Goal: Information Seeking & Learning: Find specific fact

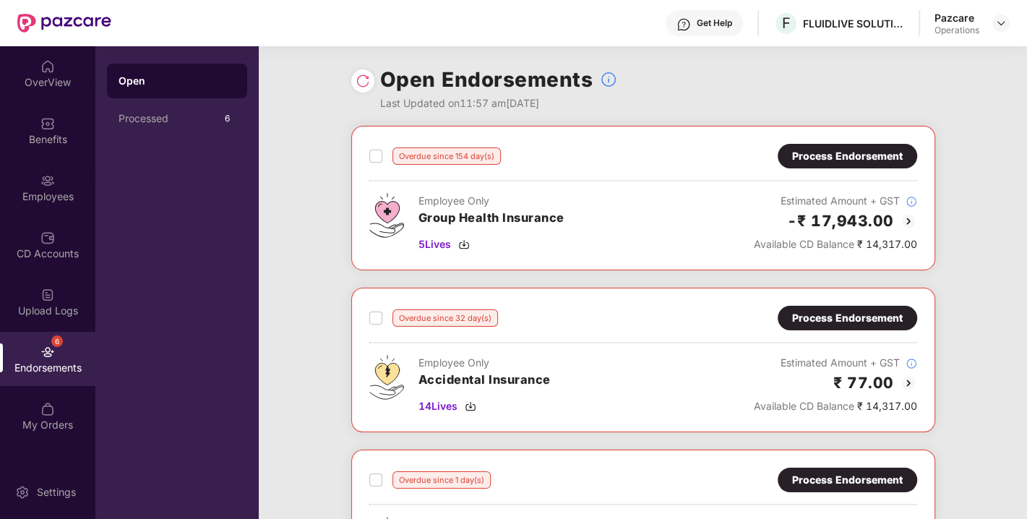
click at [824, 313] on div "Process Endorsement" at bounding box center [847, 318] width 111 height 16
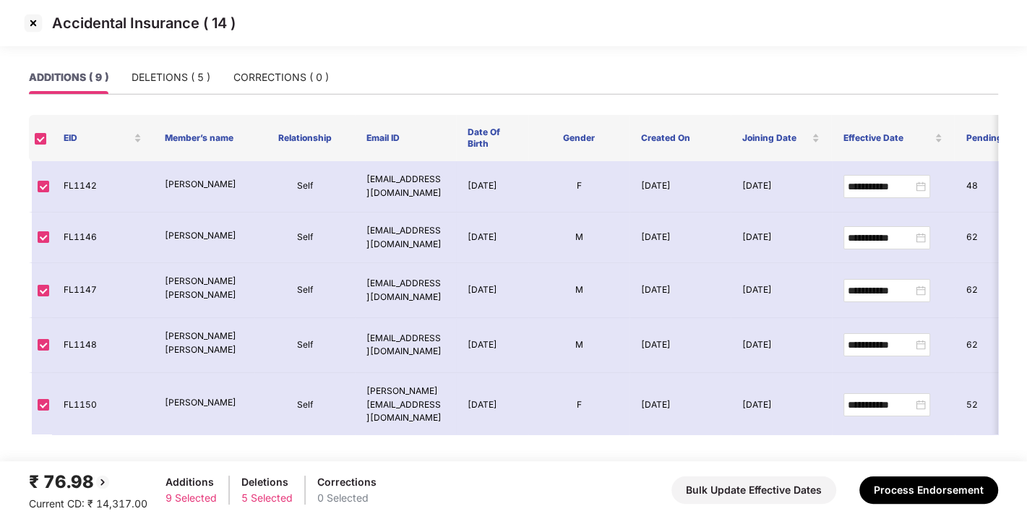
click at [30, 25] on img at bounding box center [33, 23] width 23 height 23
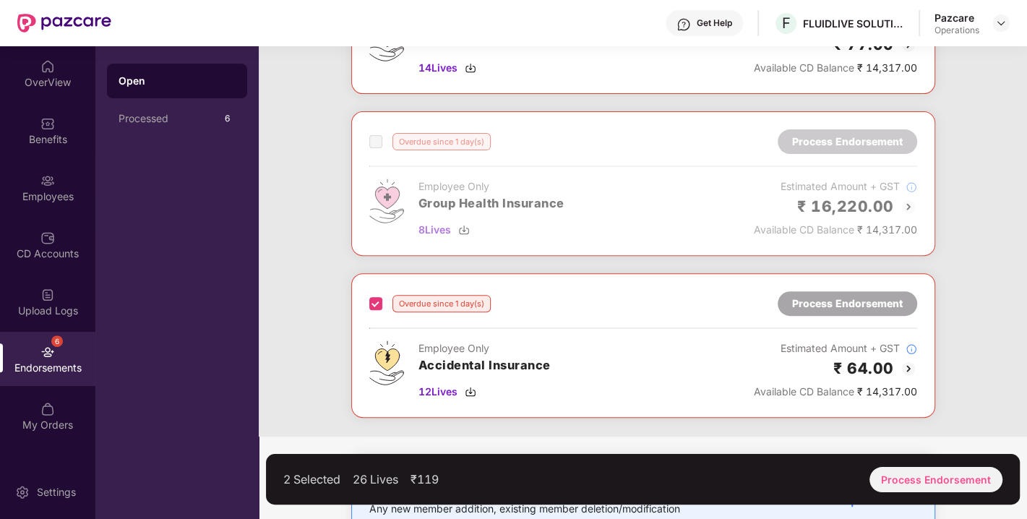
scroll to position [375, 0]
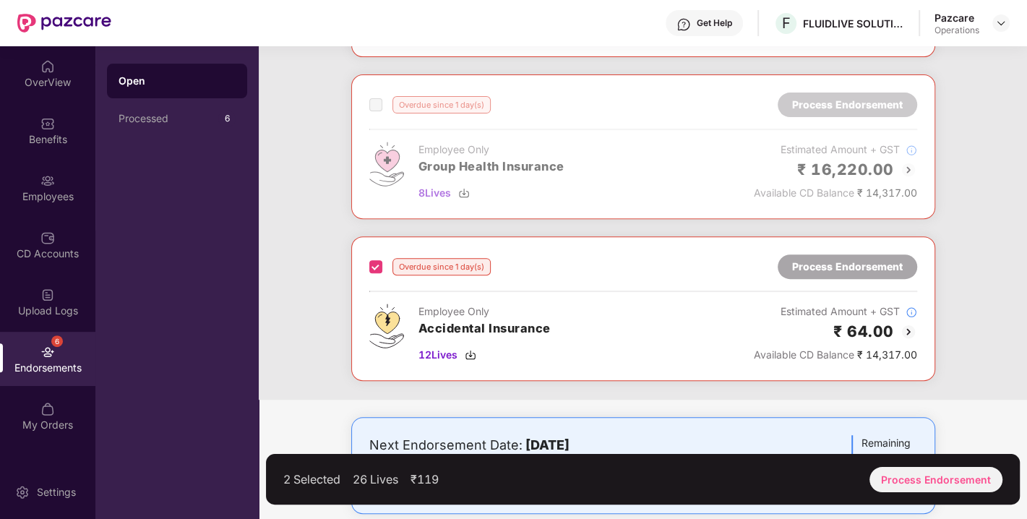
click at [366, 264] on div "Overdue since 1 day(s) Process Endorsement Employee Only Accidental Insurance 1…" at bounding box center [643, 308] width 584 height 145
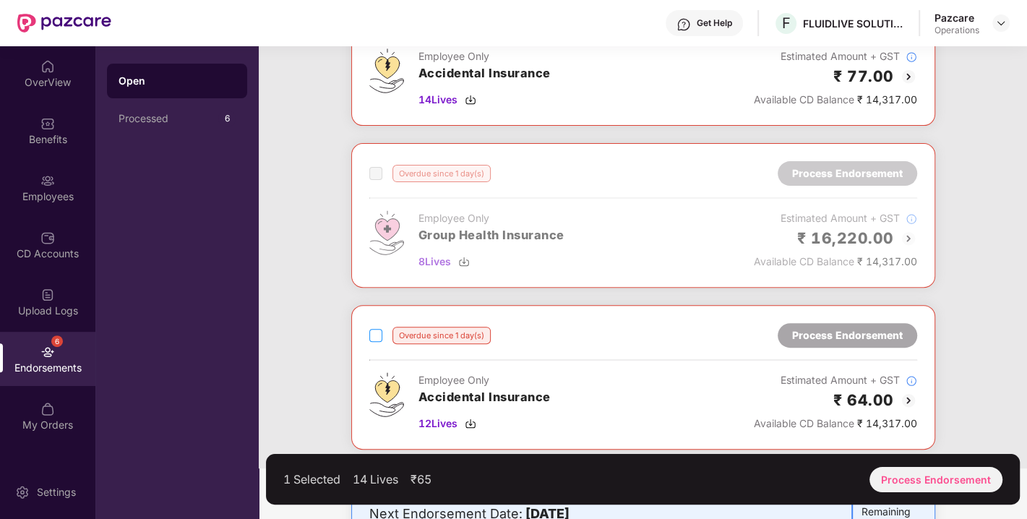
scroll to position [395, 0]
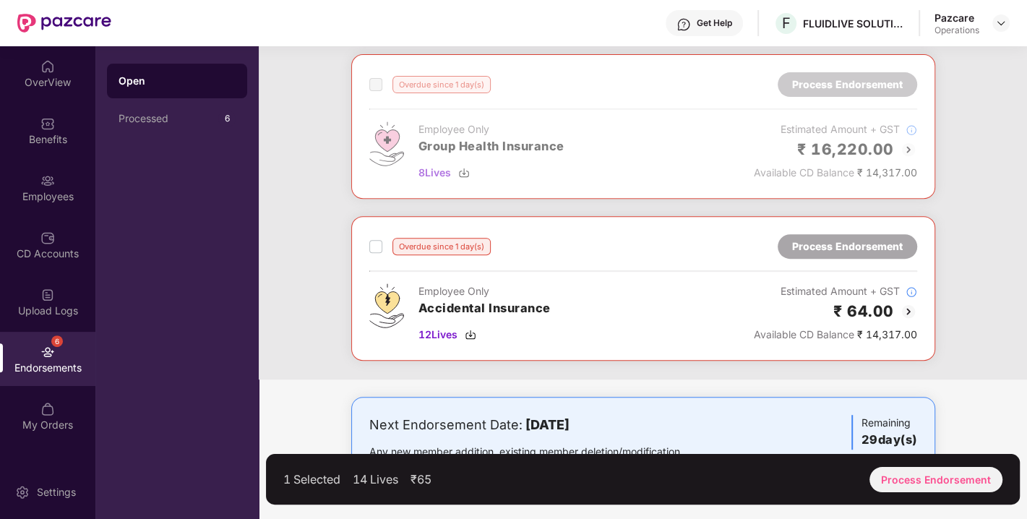
click at [373, 238] on label at bounding box center [375, 246] width 13 height 17
click at [931, 483] on div "Process Endorsement" at bounding box center [935, 479] width 133 height 25
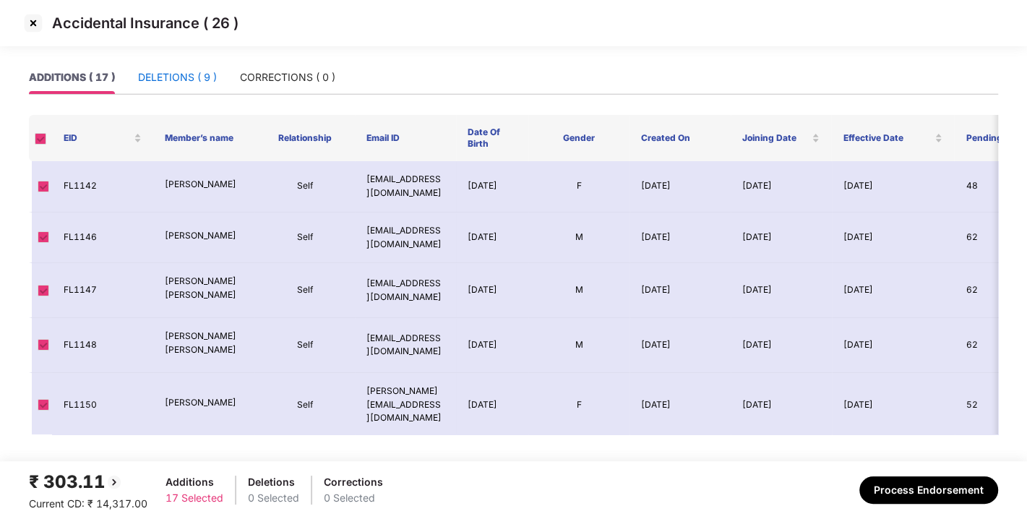
click at [184, 82] on div "DELETIONS ( 9 )" at bounding box center [177, 77] width 79 height 16
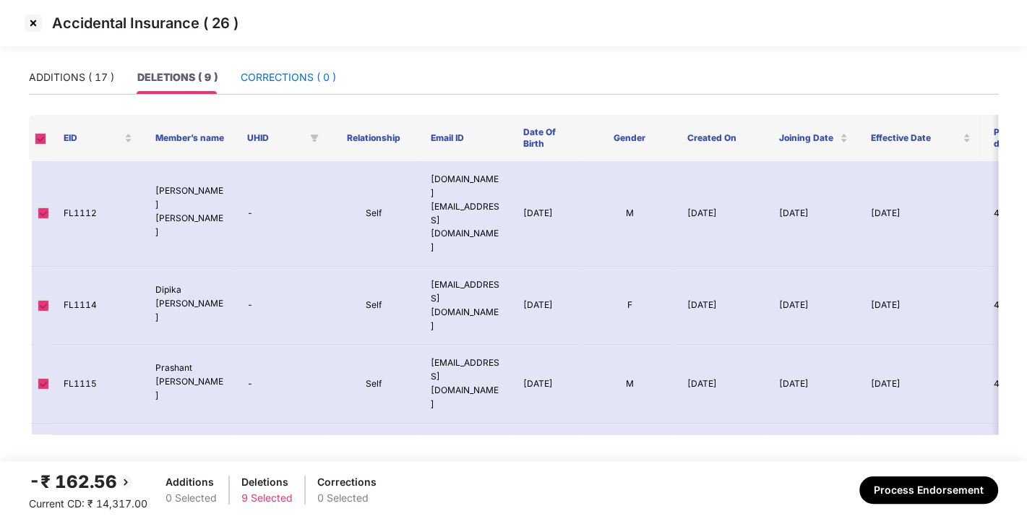
click at [283, 77] on div "CORRECTIONS ( 0 )" at bounding box center [288, 77] width 95 height 16
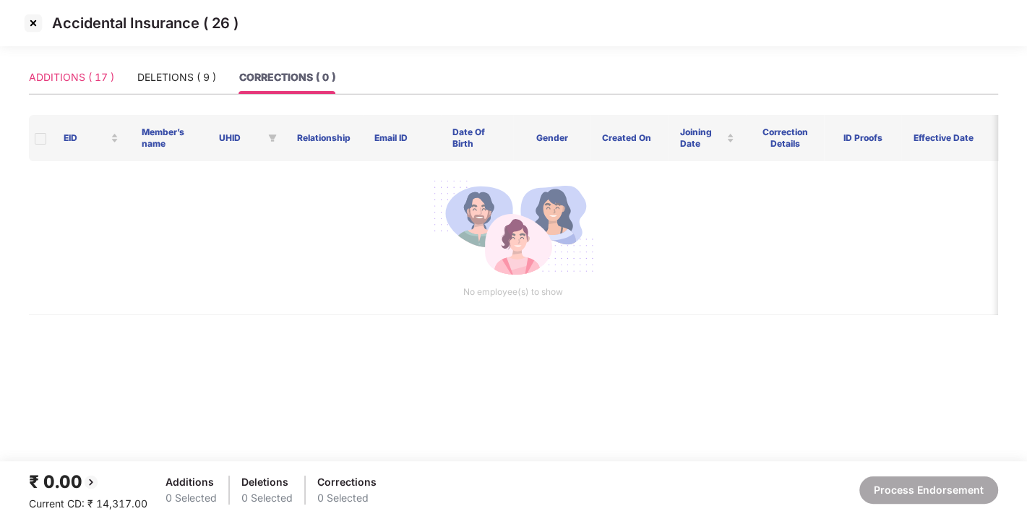
click at [95, 87] on div "ADDITIONS ( 17 )" at bounding box center [71, 77] width 85 height 33
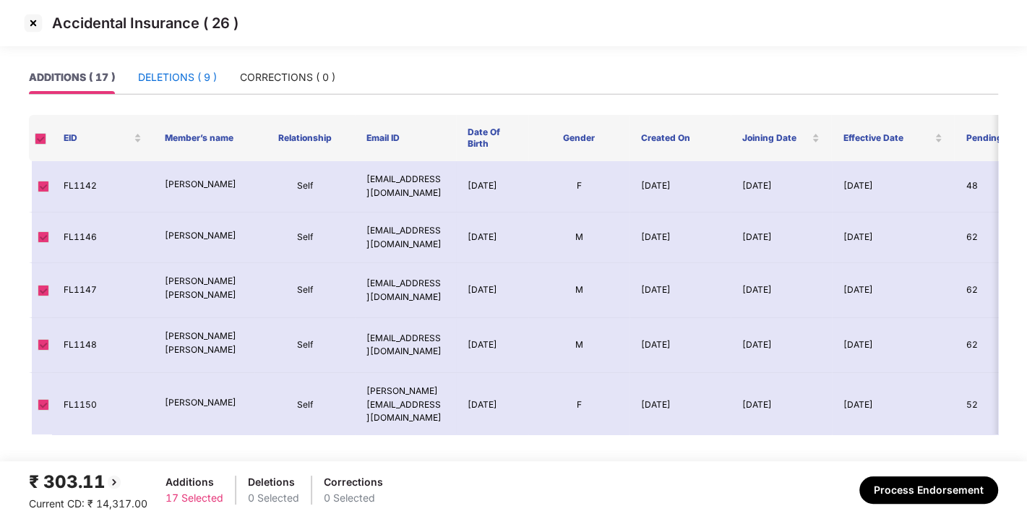
click at [169, 82] on div "DELETIONS ( 9 )" at bounding box center [177, 77] width 79 height 16
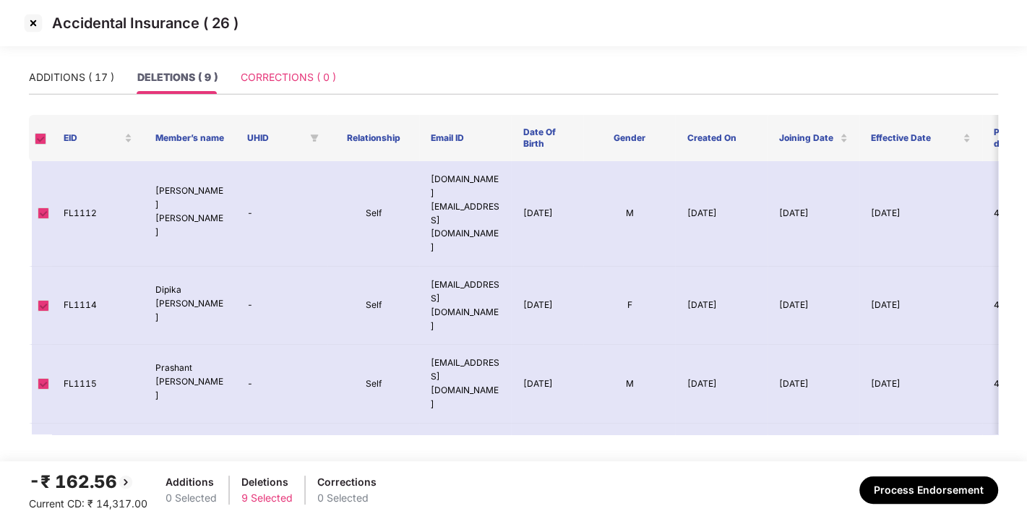
click at [275, 68] on div "CORRECTIONS ( 0 )" at bounding box center [288, 77] width 95 height 33
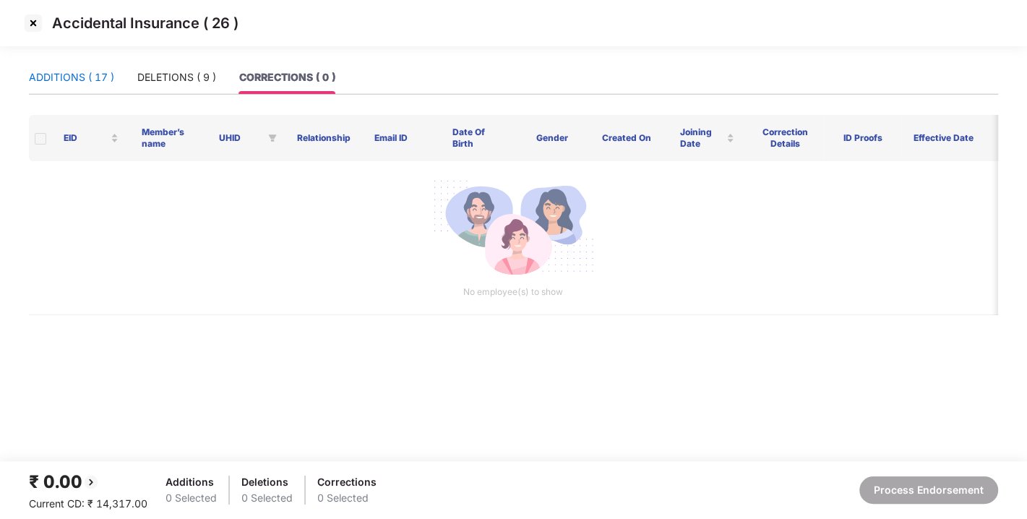
click at [70, 77] on div "ADDITIONS ( 17 )" at bounding box center [71, 77] width 85 height 16
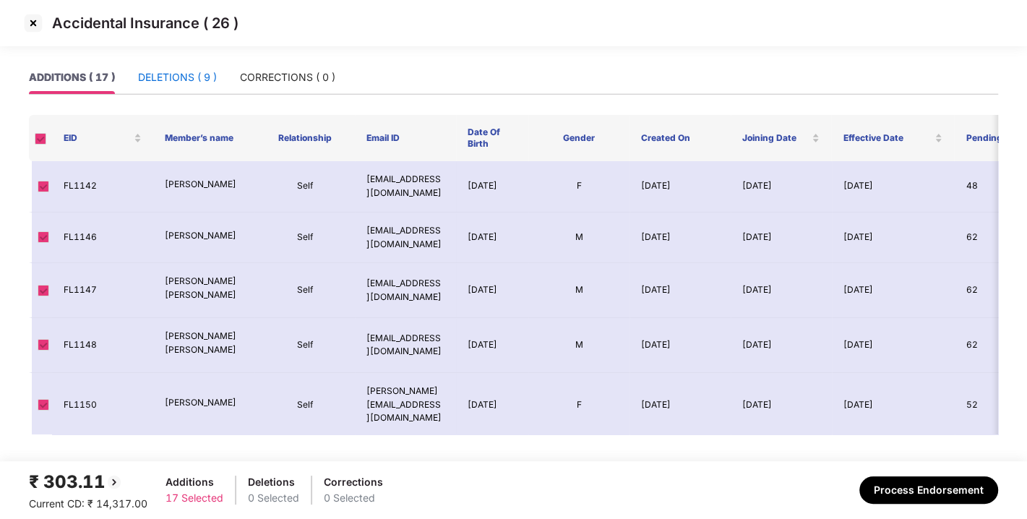
click at [186, 76] on div "DELETIONS ( 9 )" at bounding box center [177, 77] width 79 height 16
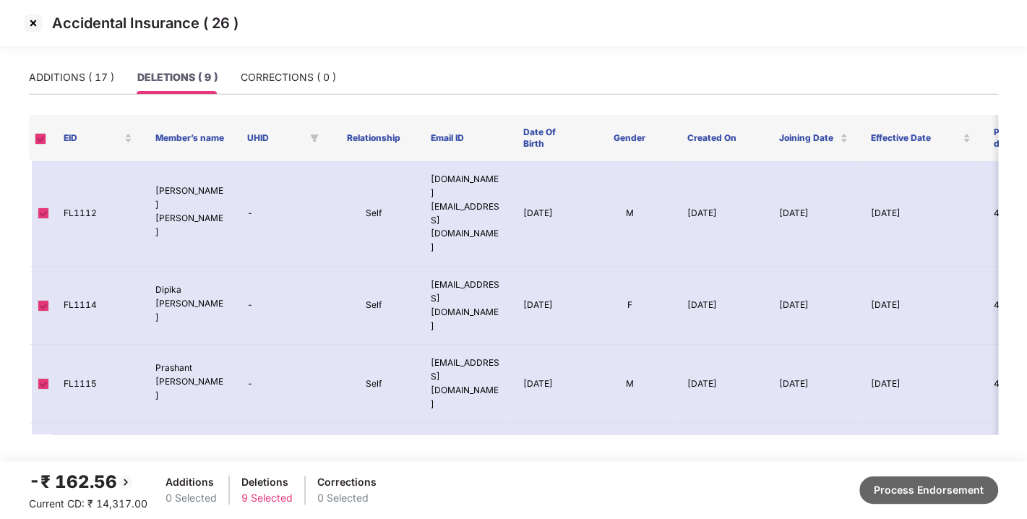
click at [914, 486] on button "Process Endorsement" at bounding box center [928, 489] width 139 height 27
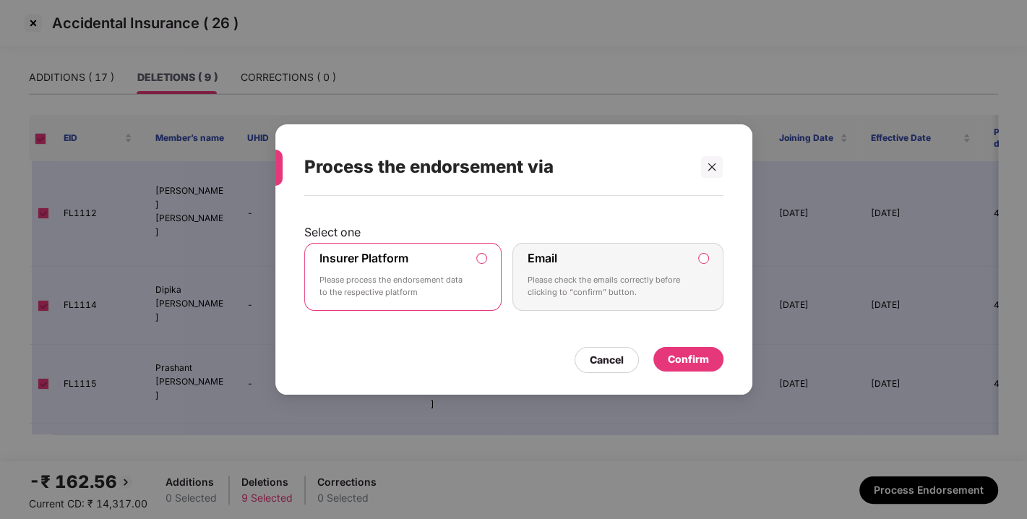
click at [683, 355] on div "Confirm" at bounding box center [688, 359] width 41 height 16
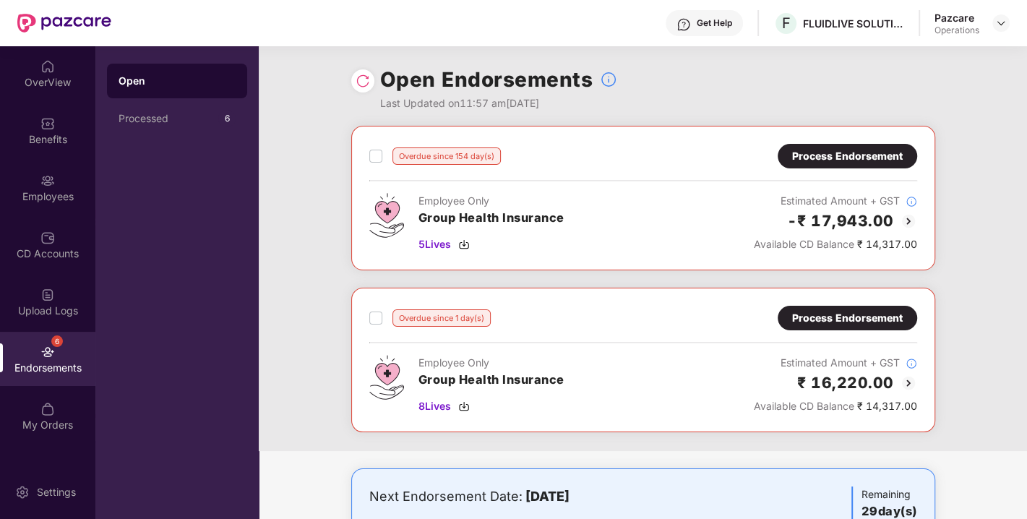
click at [824, 318] on div "Process Endorsement" at bounding box center [847, 318] width 111 height 16
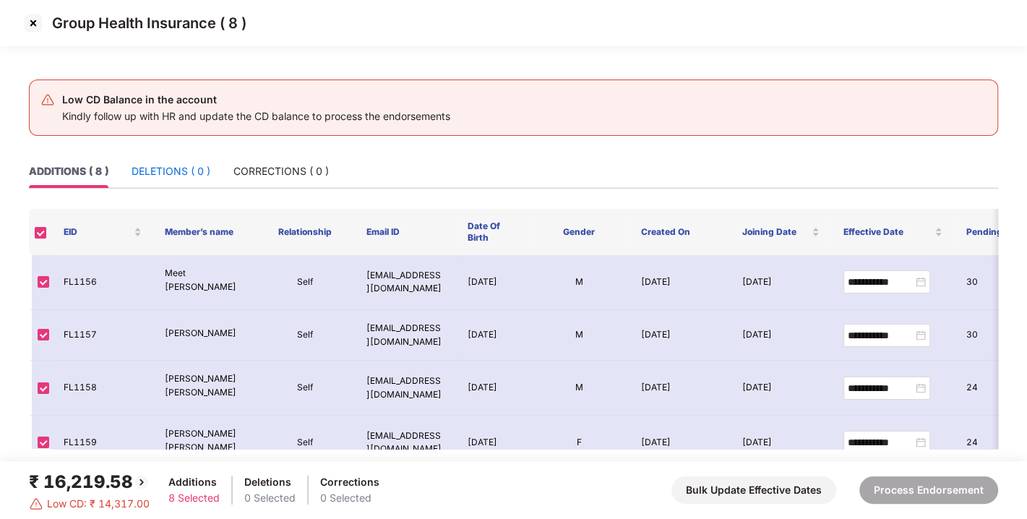
click at [176, 163] on div "DELETIONS ( 0 )" at bounding box center [171, 171] width 79 height 16
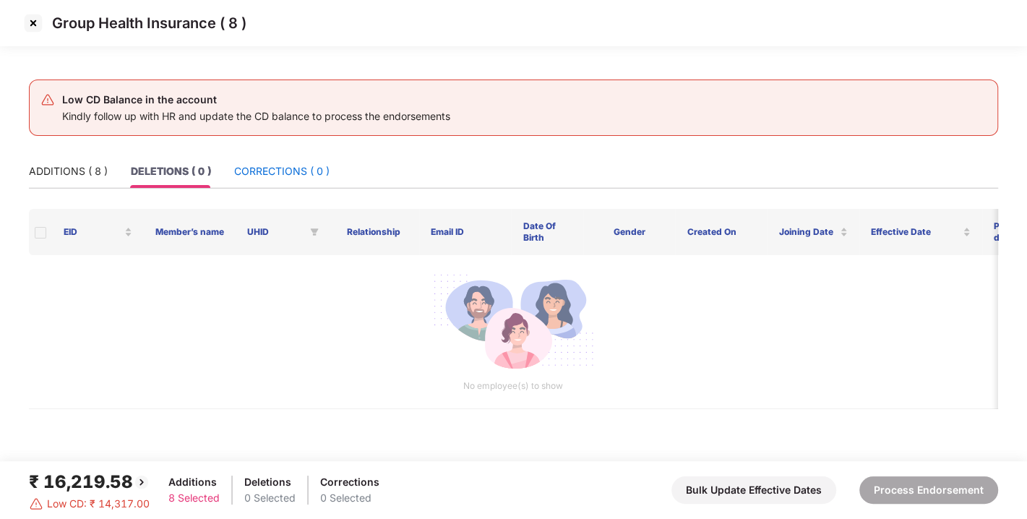
click at [266, 173] on div "CORRECTIONS ( 0 )" at bounding box center [281, 171] width 95 height 16
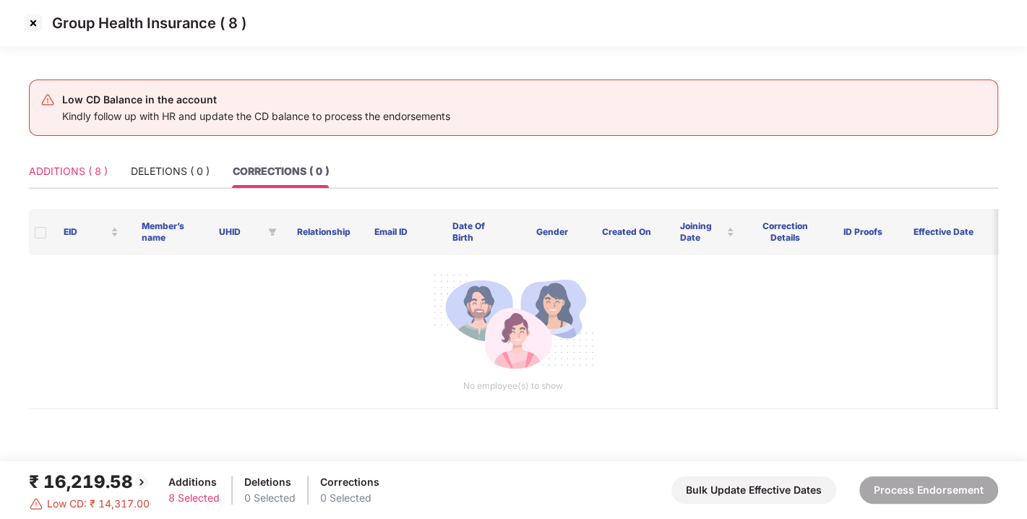
click at [58, 158] on div "ADDITIONS ( 8 )" at bounding box center [68, 171] width 79 height 33
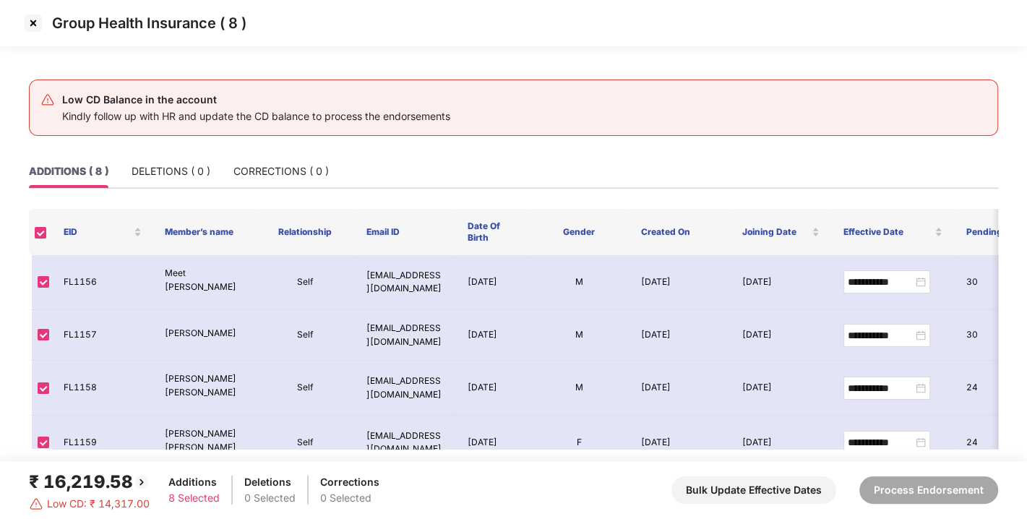
click at [30, 25] on img at bounding box center [33, 23] width 23 height 23
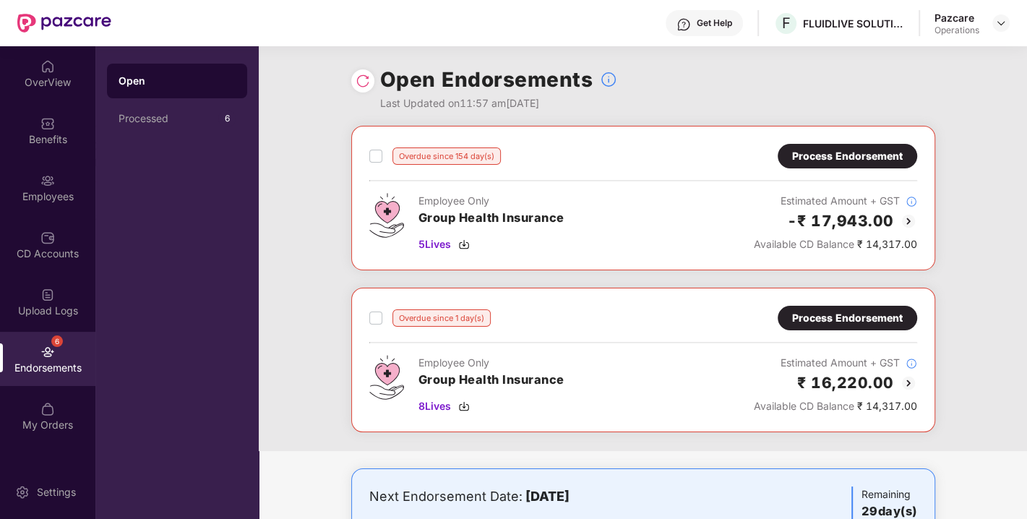
click at [823, 158] on div "Process Endorsement" at bounding box center [847, 156] width 111 height 16
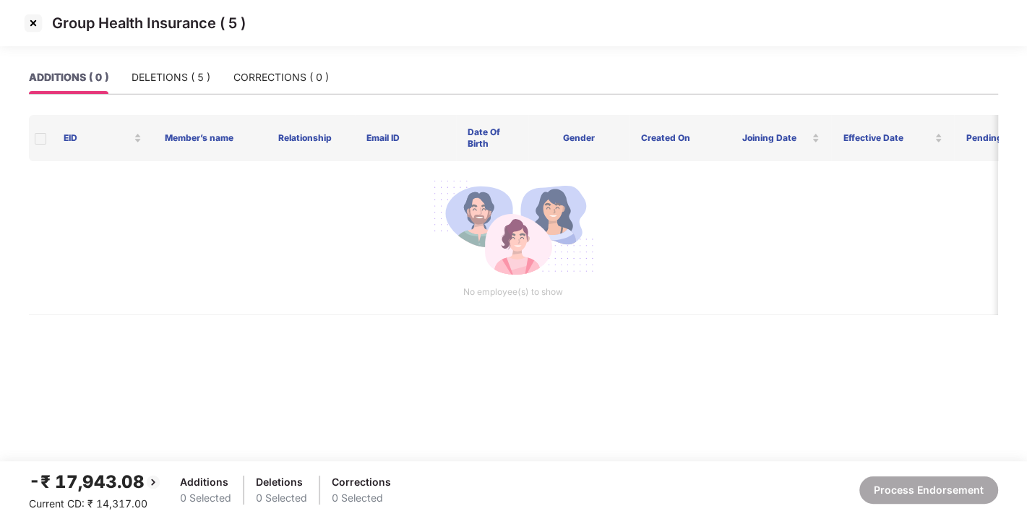
click at [41, 22] on img at bounding box center [33, 23] width 23 height 23
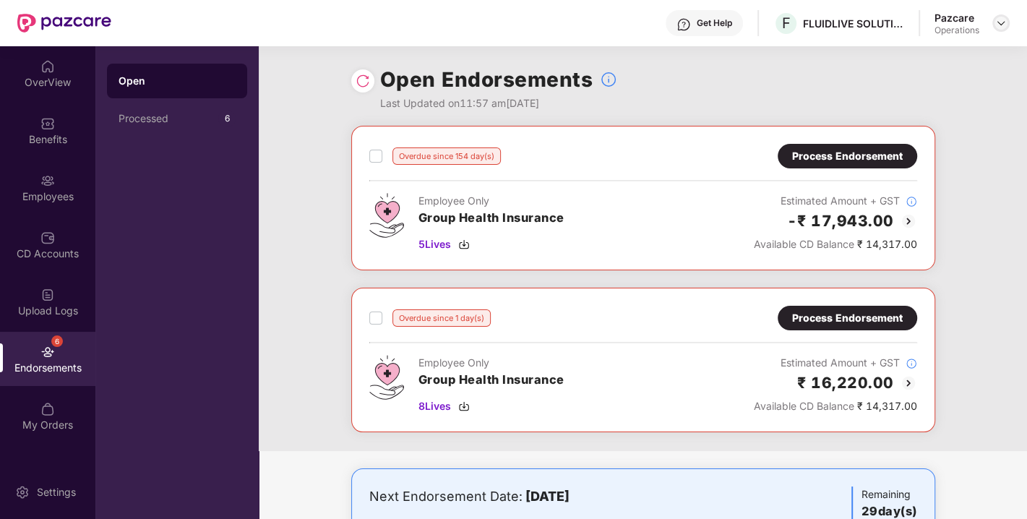
click at [1001, 22] on img at bounding box center [1001, 23] width 12 height 12
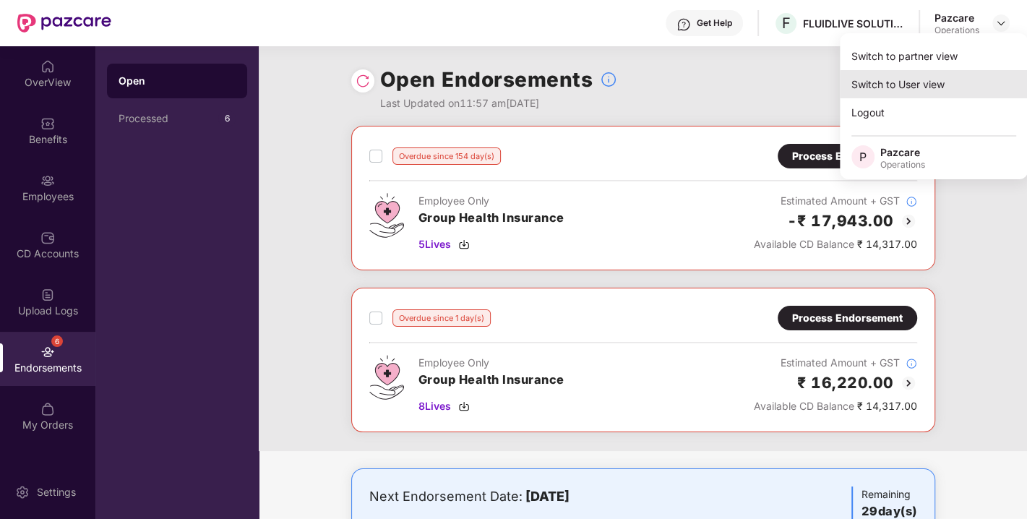
click at [916, 71] on div "Switch to User view" at bounding box center [934, 84] width 188 height 28
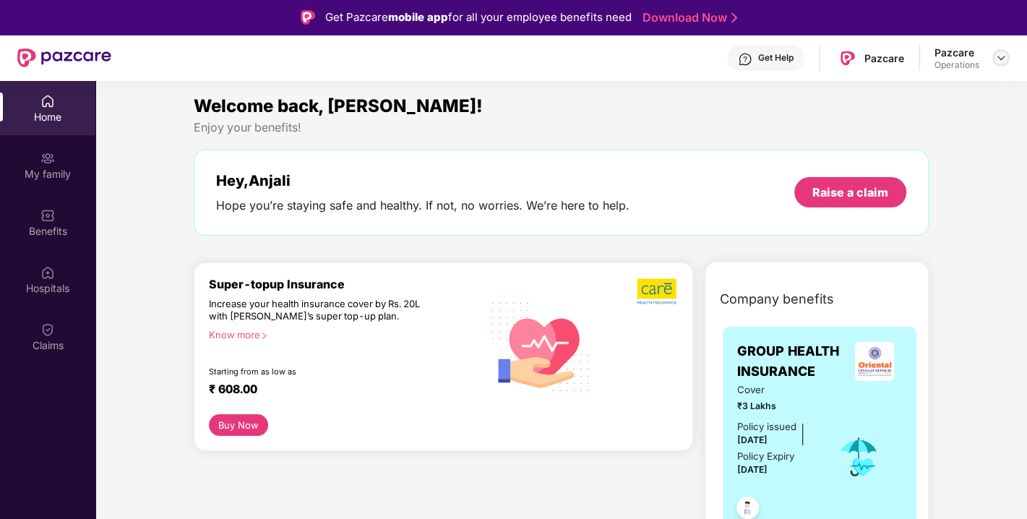
click at [993, 61] on div at bounding box center [1000, 57] width 17 height 17
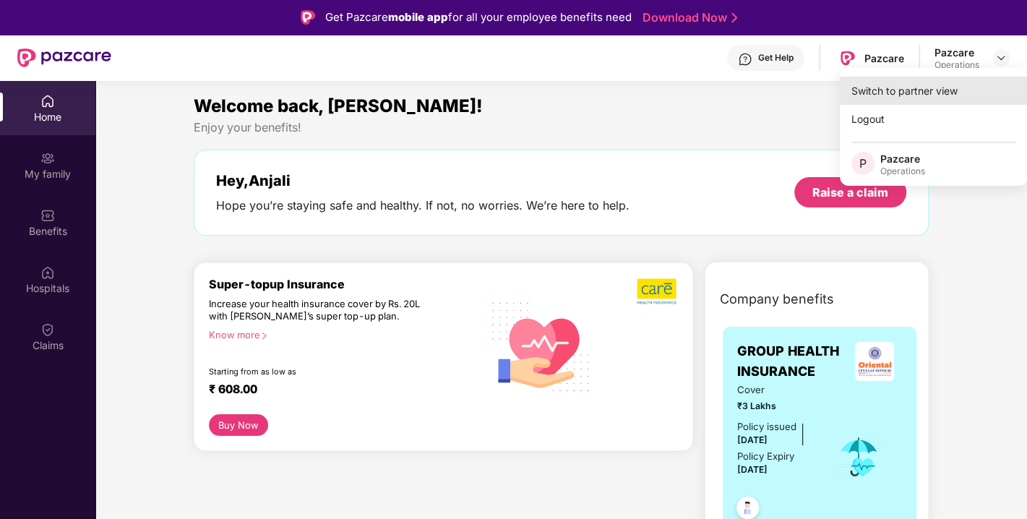
click at [900, 79] on div "Switch to partner view" at bounding box center [934, 91] width 188 height 28
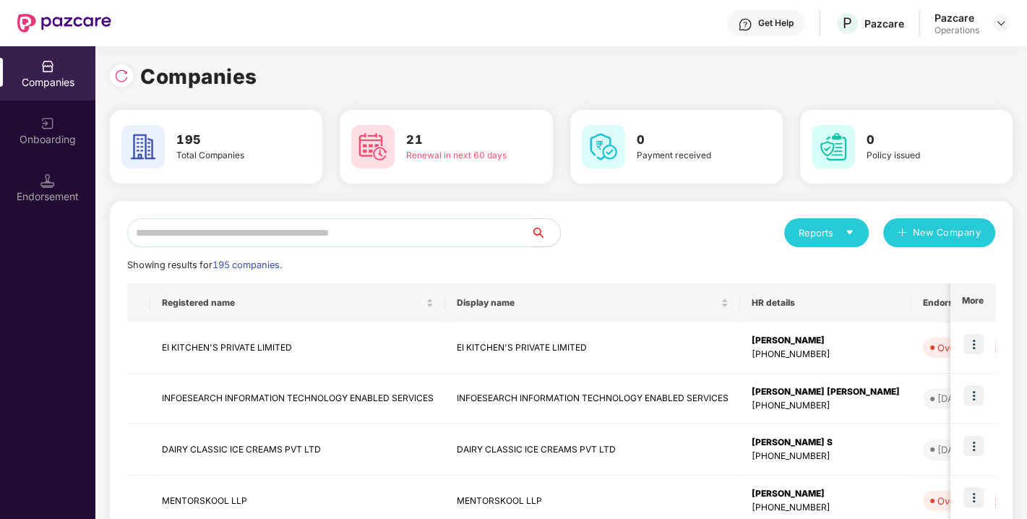
click at [354, 228] on input "text" at bounding box center [329, 232] width 404 height 29
click at [278, 231] on input "text" at bounding box center [329, 232] width 404 height 29
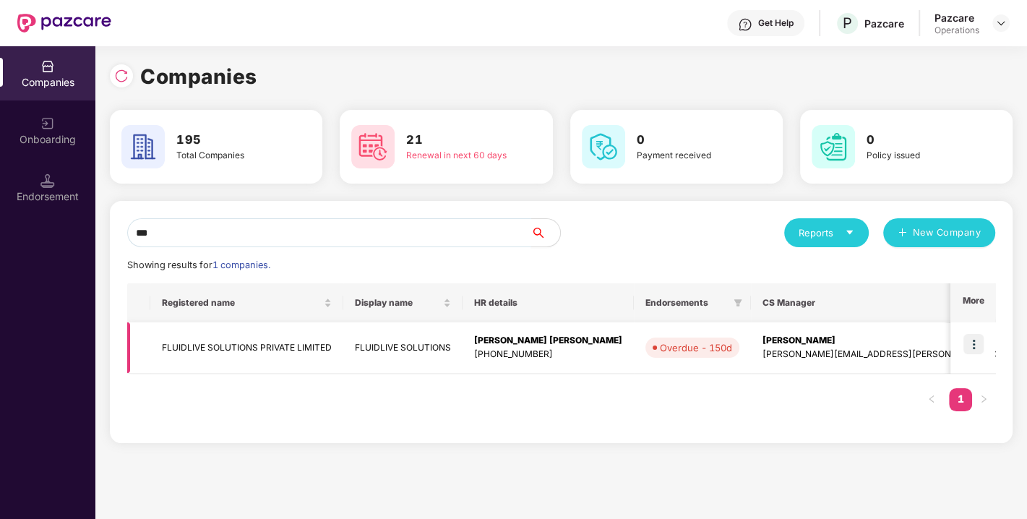
type input "***"
click at [227, 342] on td "FLUIDLIVE SOLUTIONS PRIVATE LIMITED" at bounding box center [246, 347] width 193 height 51
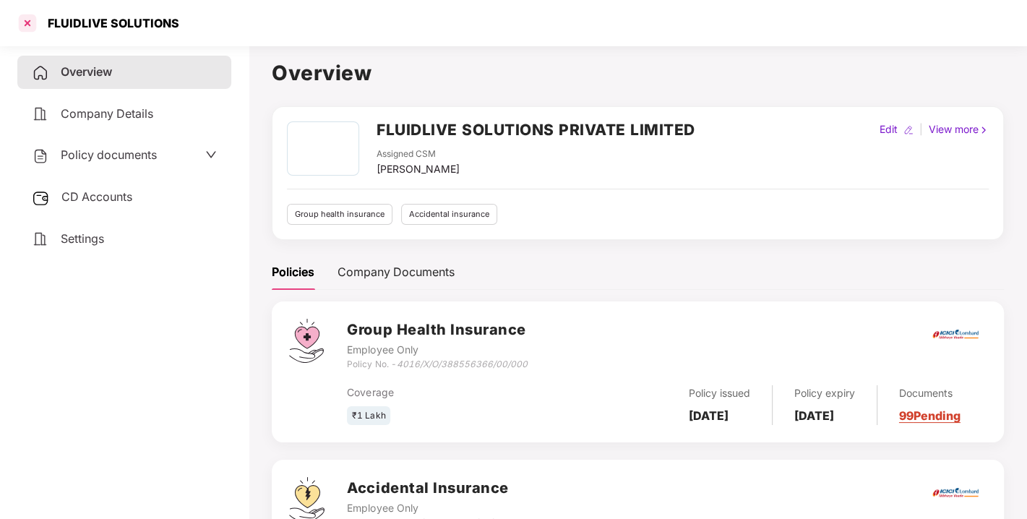
click at [25, 16] on div at bounding box center [27, 23] width 23 height 23
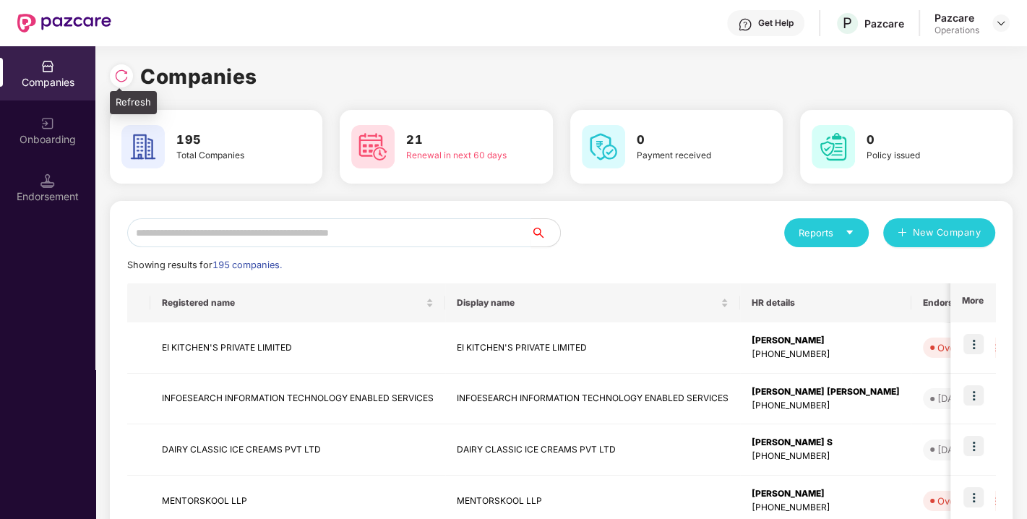
click at [121, 70] on img at bounding box center [121, 76] width 14 height 14
click at [167, 229] on input "text" at bounding box center [329, 232] width 404 height 29
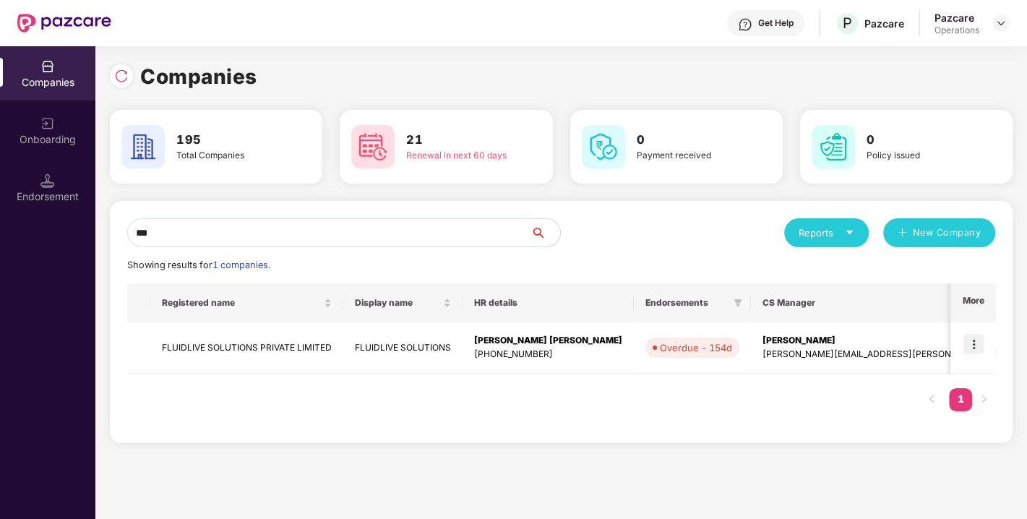
type input "***"
click at [975, 347] on img at bounding box center [973, 344] width 20 height 20
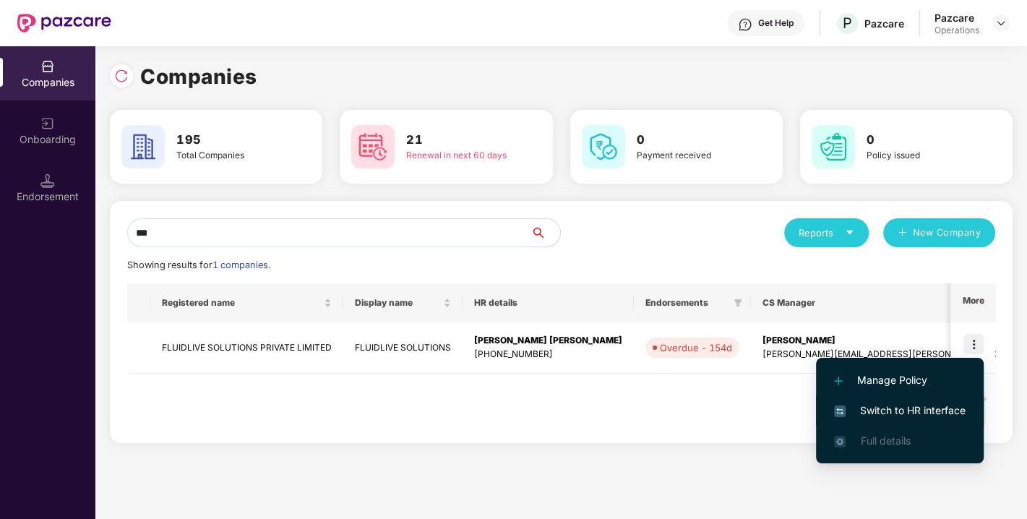
click at [891, 405] on span "Switch to HR interface" at bounding box center [900, 410] width 132 height 16
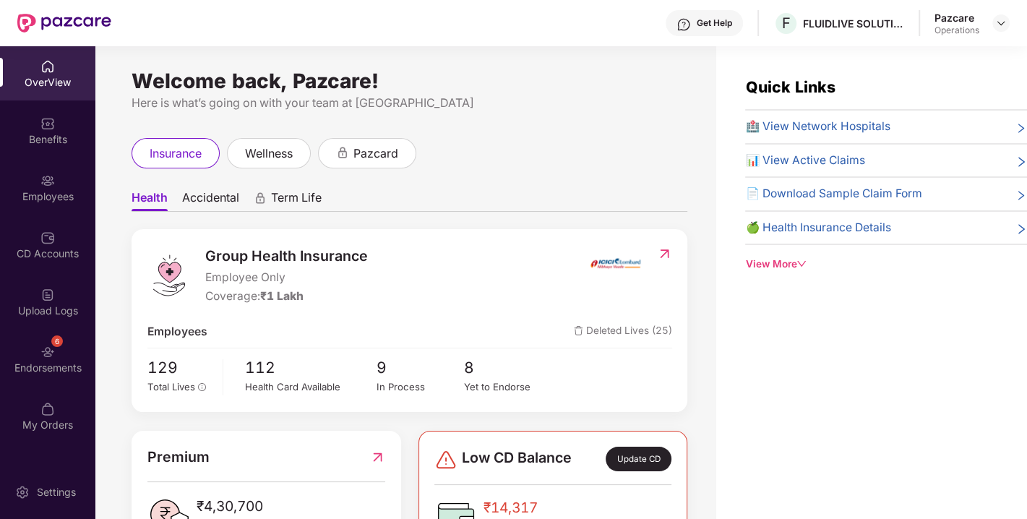
click at [41, 358] on div "6 Endorsements" at bounding box center [47, 359] width 95 height 54
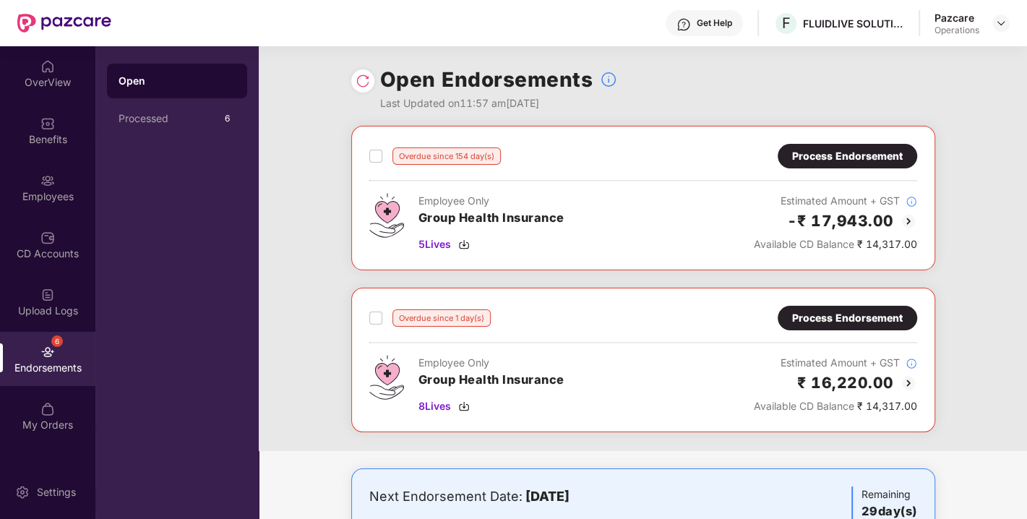
click at [839, 160] on div "Process Endorsement" at bounding box center [847, 156] width 111 height 16
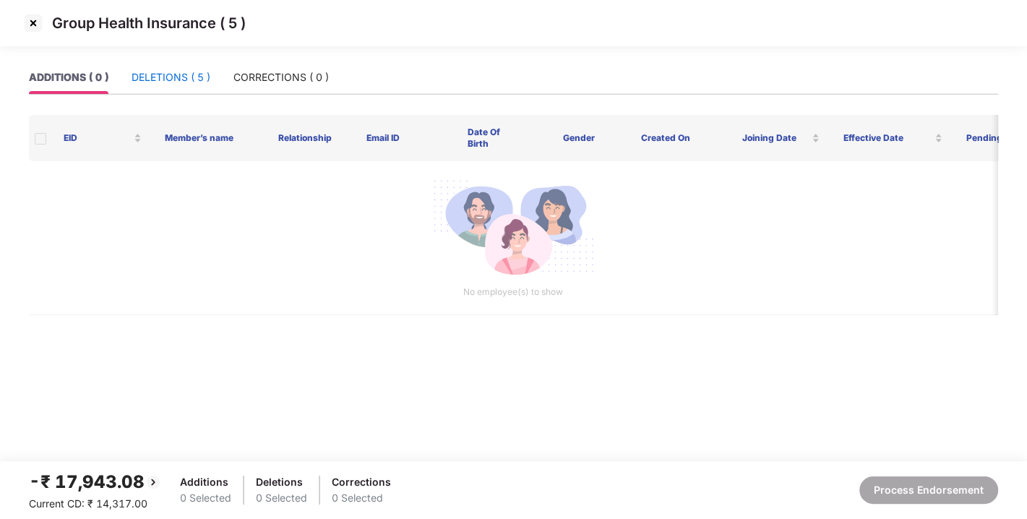
click at [210, 76] on div "DELETIONS ( 5 )" at bounding box center [171, 77] width 79 height 16
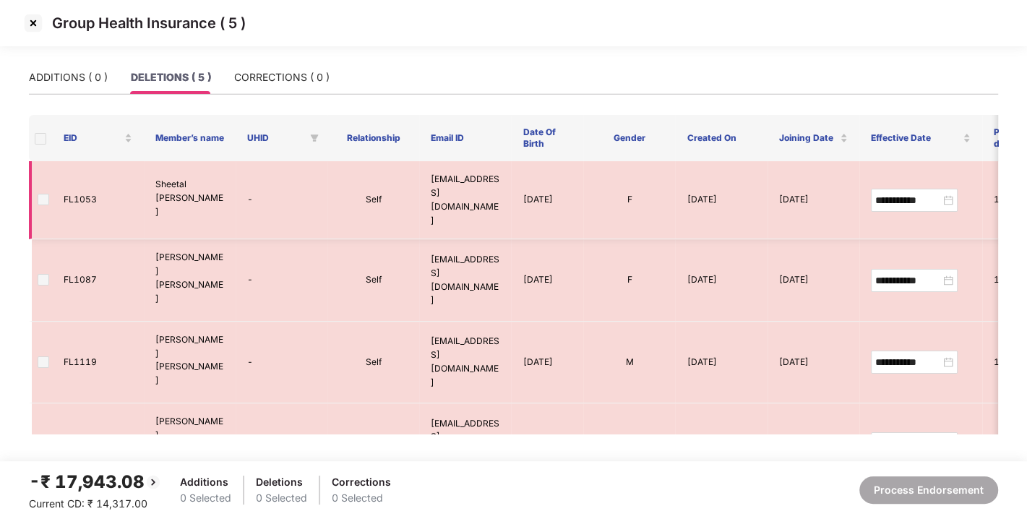
click at [41, 194] on span at bounding box center [44, 200] width 12 height 12
click at [43, 140] on span at bounding box center [41, 139] width 12 height 12
click at [27, 25] on img at bounding box center [33, 23] width 23 height 23
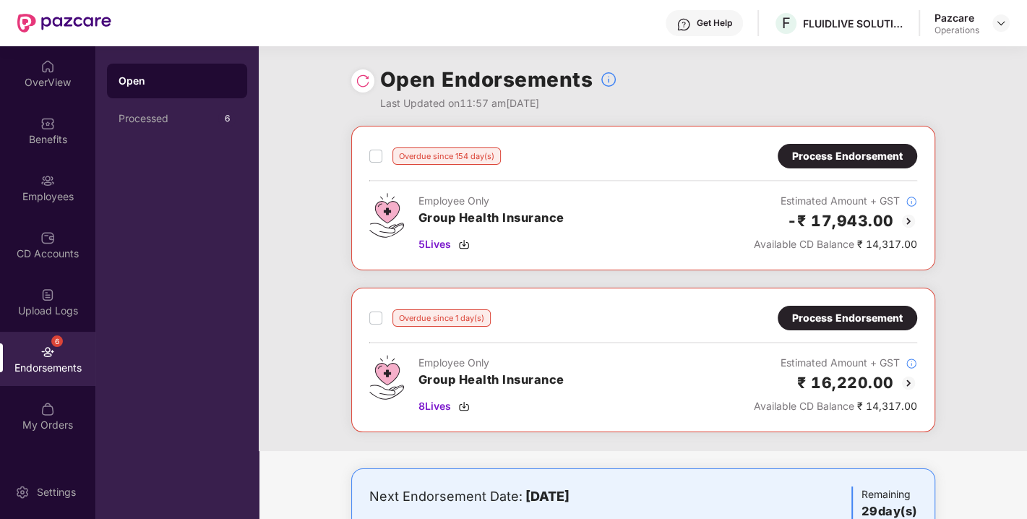
click at [843, 156] on div "Process Endorsement" at bounding box center [847, 156] width 111 height 16
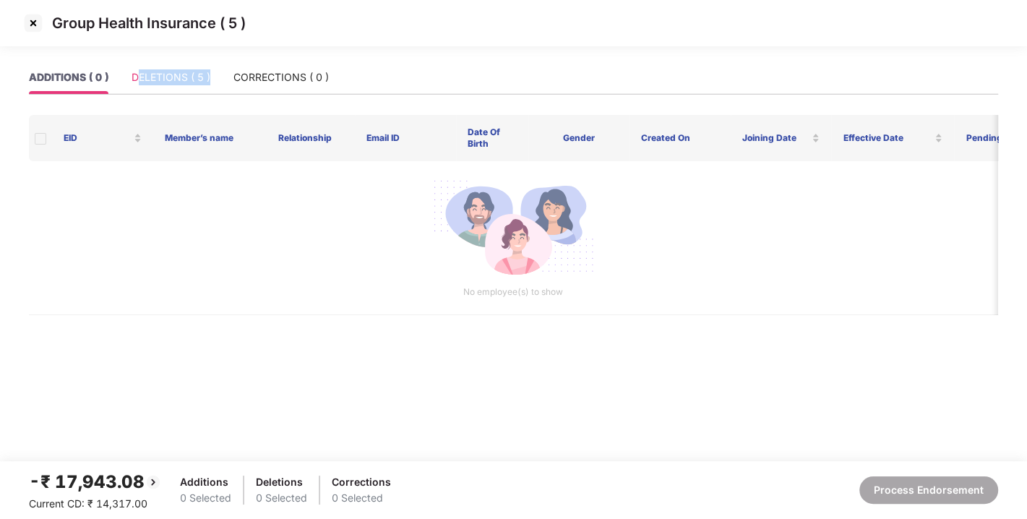
drag, startPoint x: 215, startPoint y: 85, endPoint x: 137, endPoint y: 71, distance: 79.2
click at [137, 71] on div "ADDITIONS ( 0 ) DELETIONS ( 5 ) CORRECTIONS ( 0 )" at bounding box center [179, 77] width 300 height 33
click at [137, 71] on div "DELETIONS ( 5 )" at bounding box center [171, 77] width 79 height 16
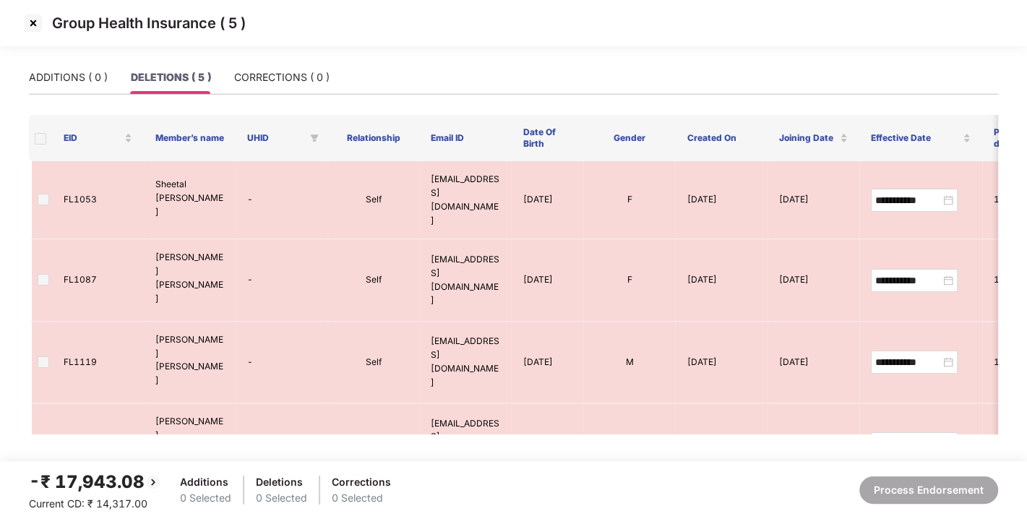
click at [25, 24] on img at bounding box center [33, 23] width 23 height 23
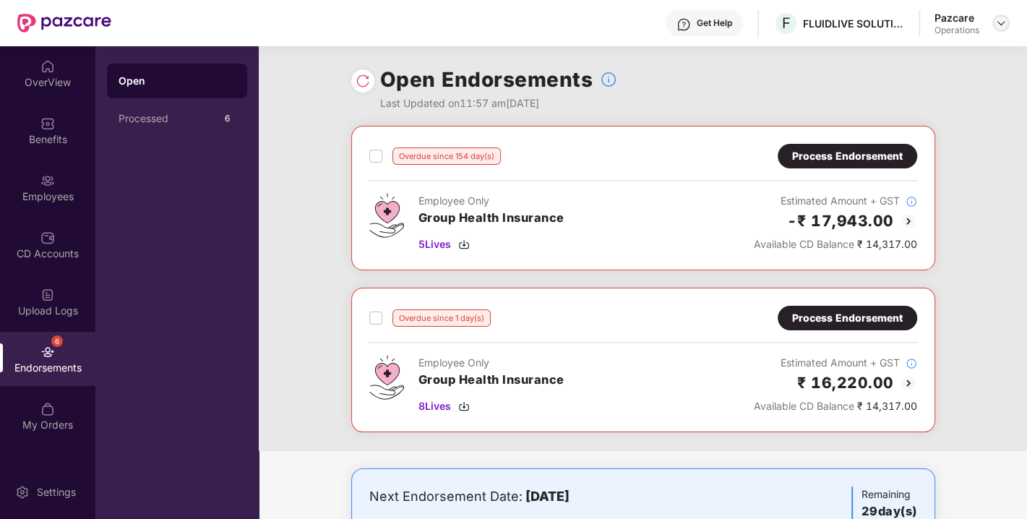
click at [999, 18] on img at bounding box center [1001, 23] width 12 height 12
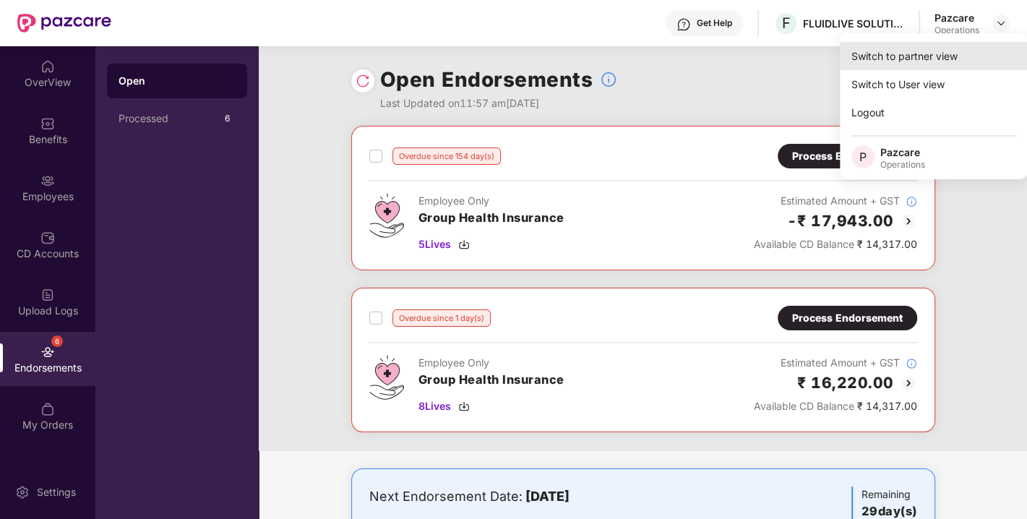
click at [880, 63] on div "Switch to partner view" at bounding box center [934, 56] width 188 height 28
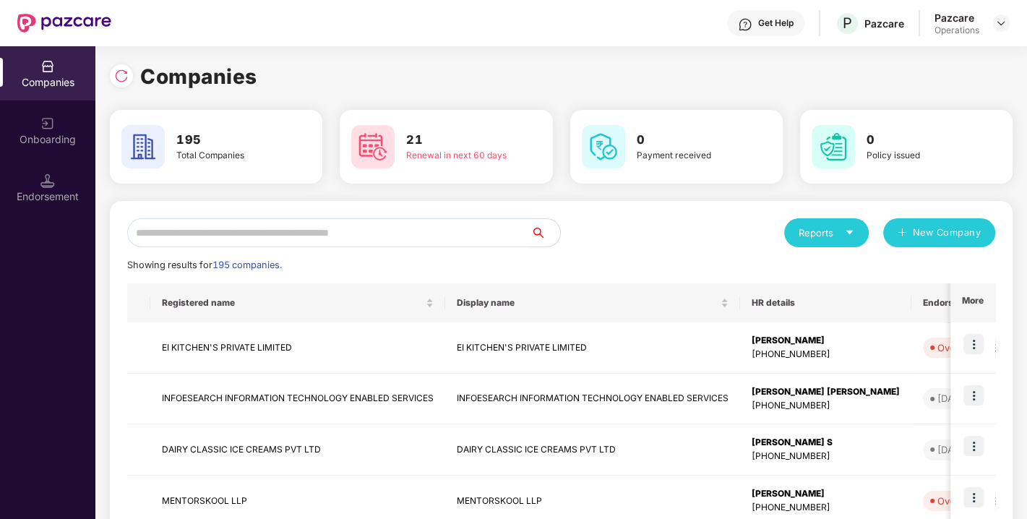
click at [375, 241] on input "text" at bounding box center [329, 232] width 404 height 29
paste input "**********"
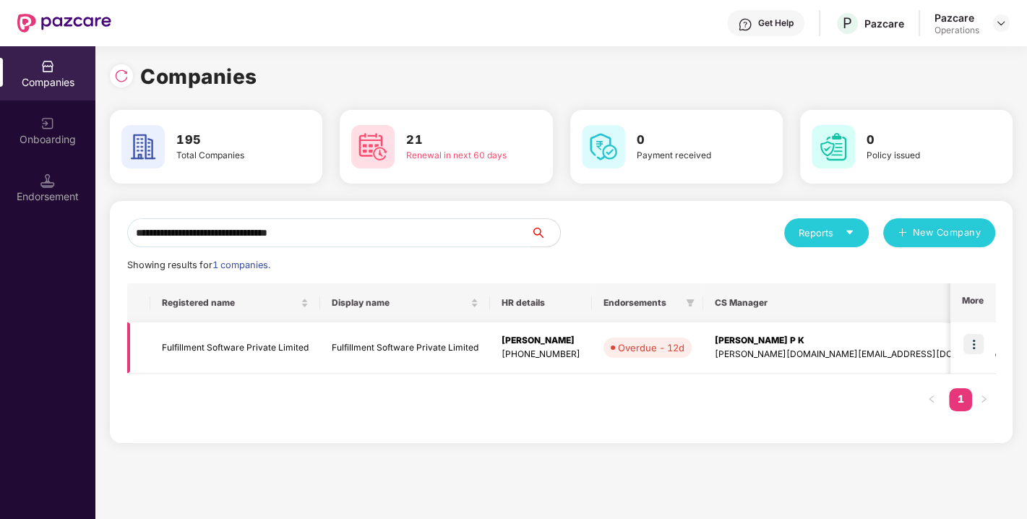
type input "**********"
click at [973, 348] on img at bounding box center [973, 344] width 20 height 20
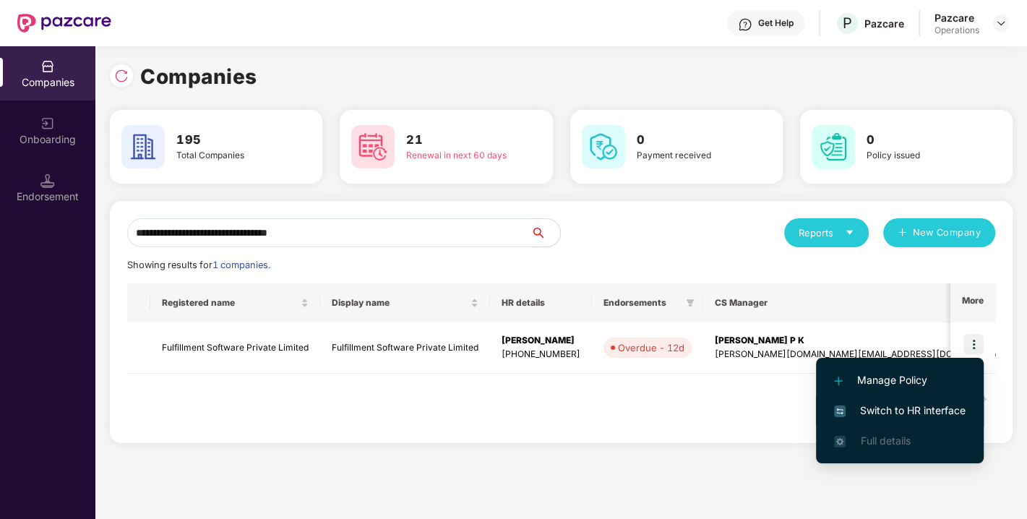
click at [897, 406] on span "Switch to HR interface" at bounding box center [900, 410] width 132 height 16
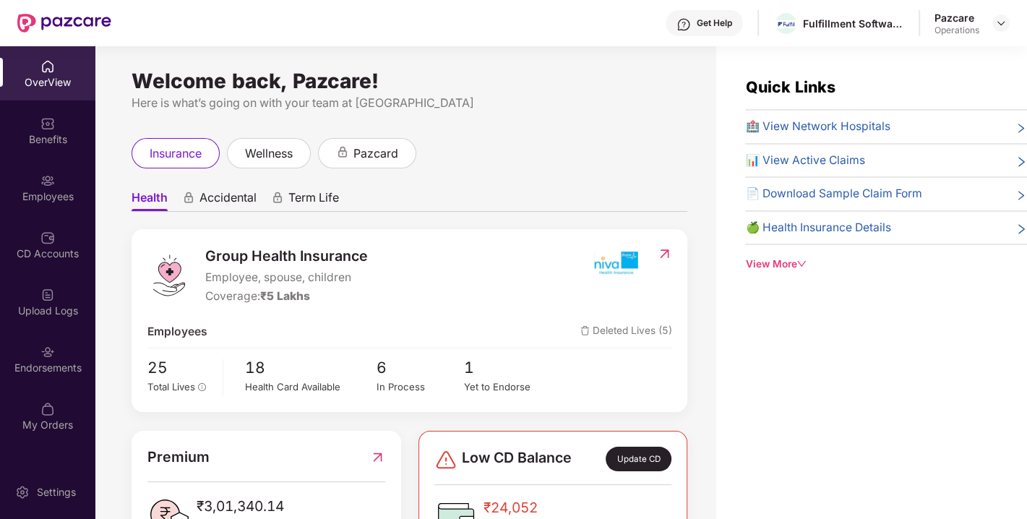
click at [51, 351] on img at bounding box center [47, 352] width 14 height 14
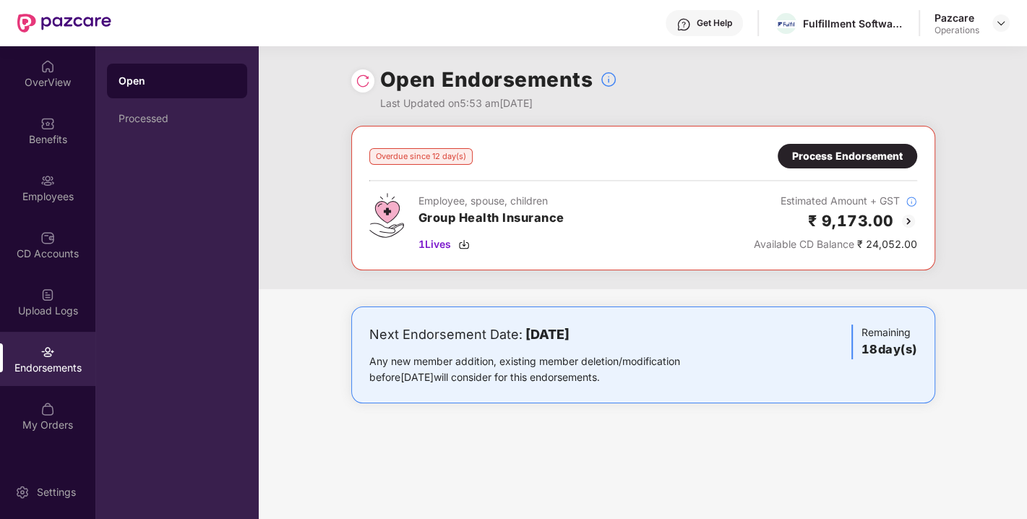
click at [831, 145] on div "Process Endorsement" at bounding box center [846, 156] width 139 height 25
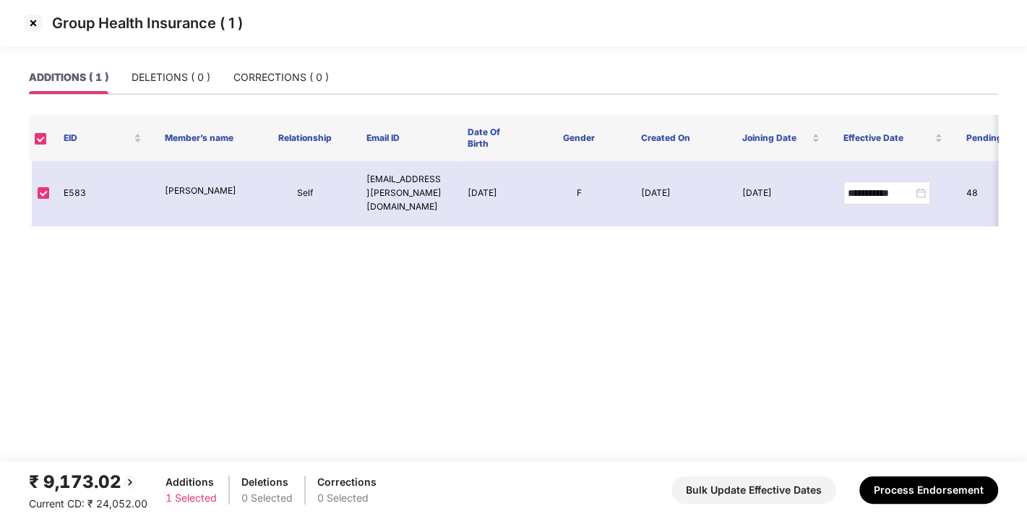
click at [31, 14] on img at bounding box center [33, 23] width 23 height 23
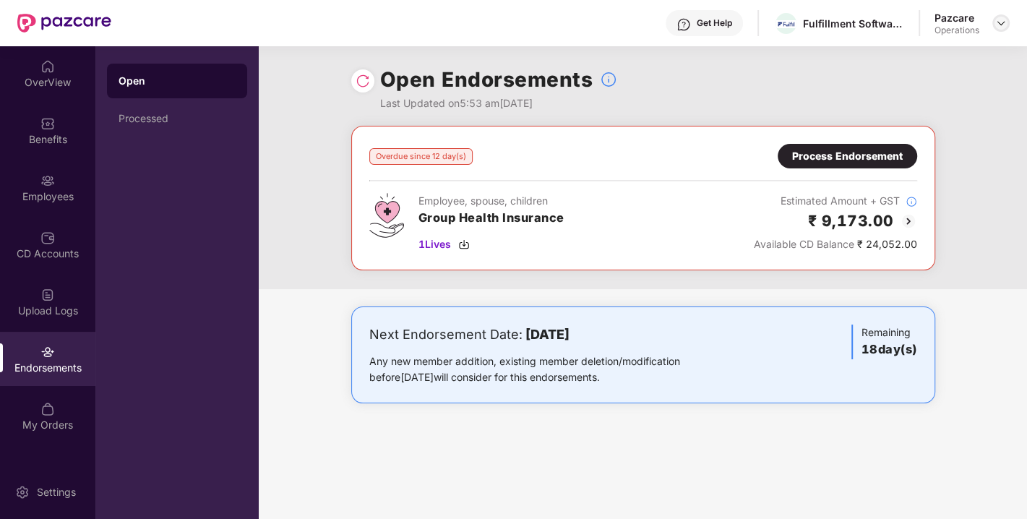
click at [1005, 27] on img at bounding box center [1001, 23] width 12 height 12
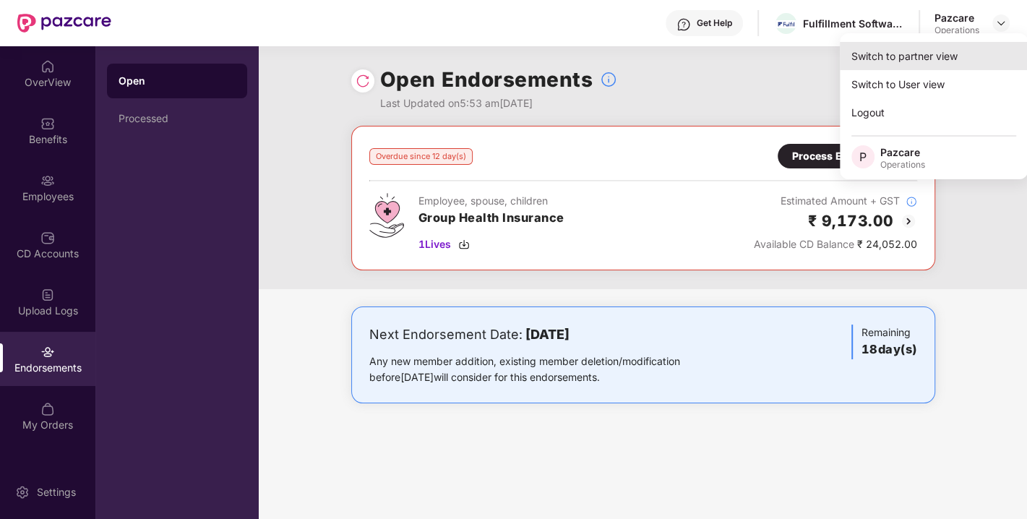
click at [924, 56] on div "Switch to partner view" at bounding box center [934, 56] width 188 height 28
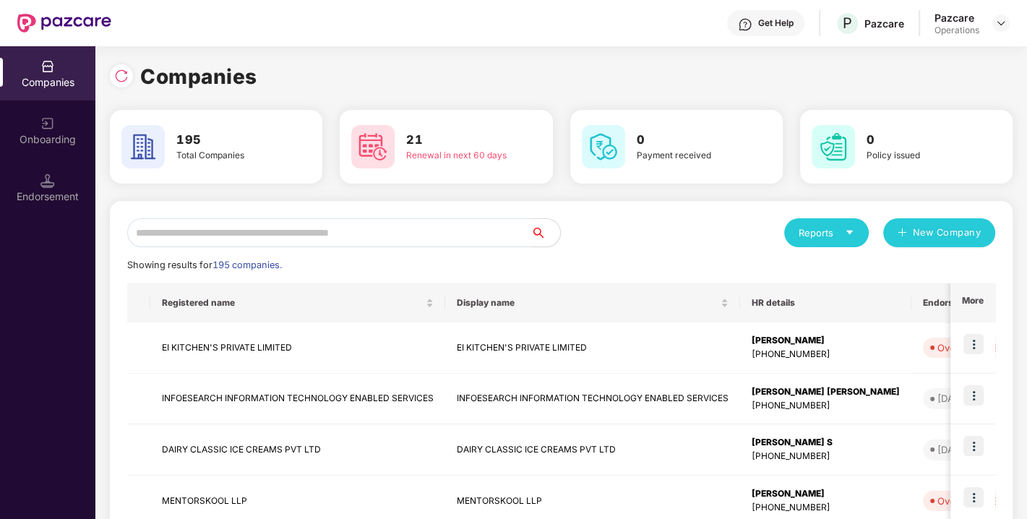
click at [382, 223] on input "text" at bounding box center [329, 232] width 404 height 29
paste input "**********"
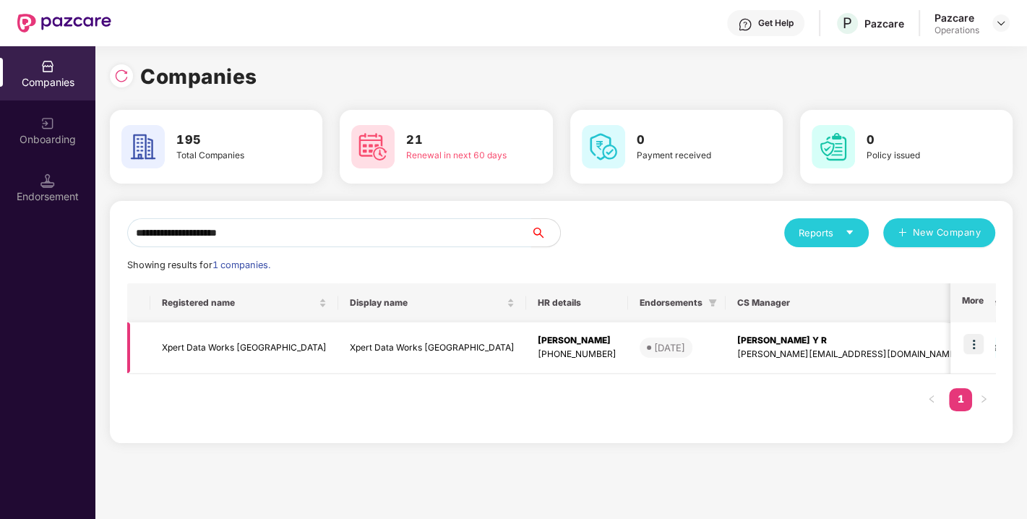
type input "**********"
click at [970, 334] on img at bounding box center [973, 344] width 20 height 20
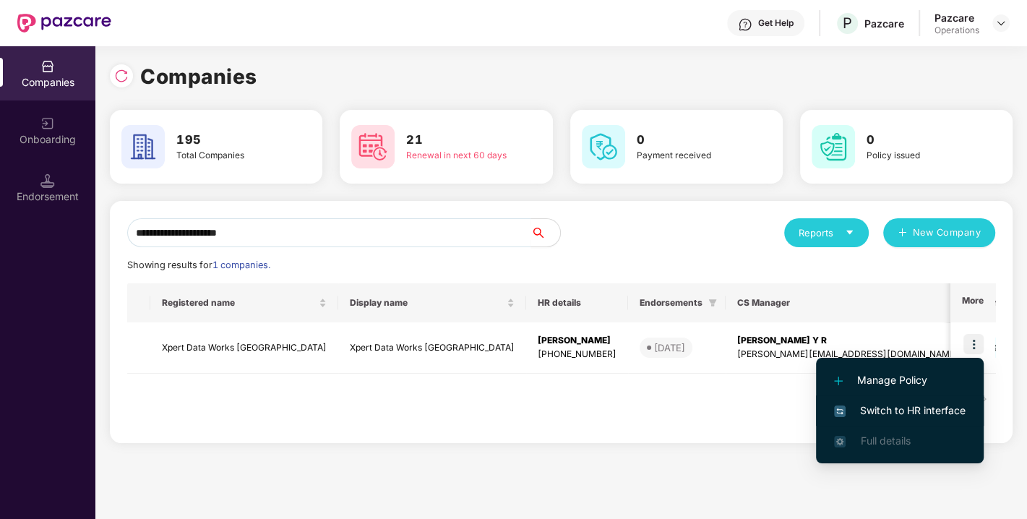
click at [898, 402] on span "Switch to HR interface" at bounding box center [900, 410] width 132 height 16
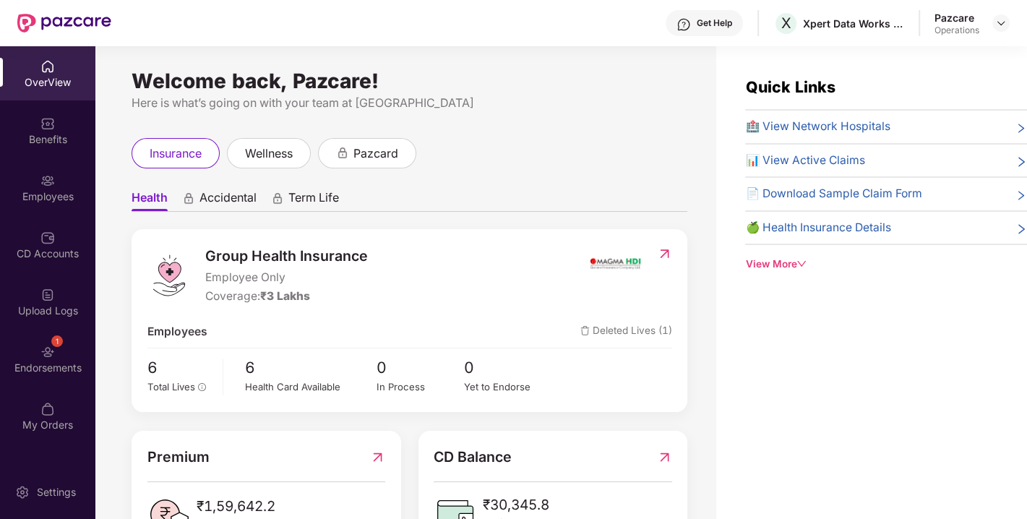
click at [59, 348] on div "1 Endorsements" at bounding box center [47, 359] width 95 height 54
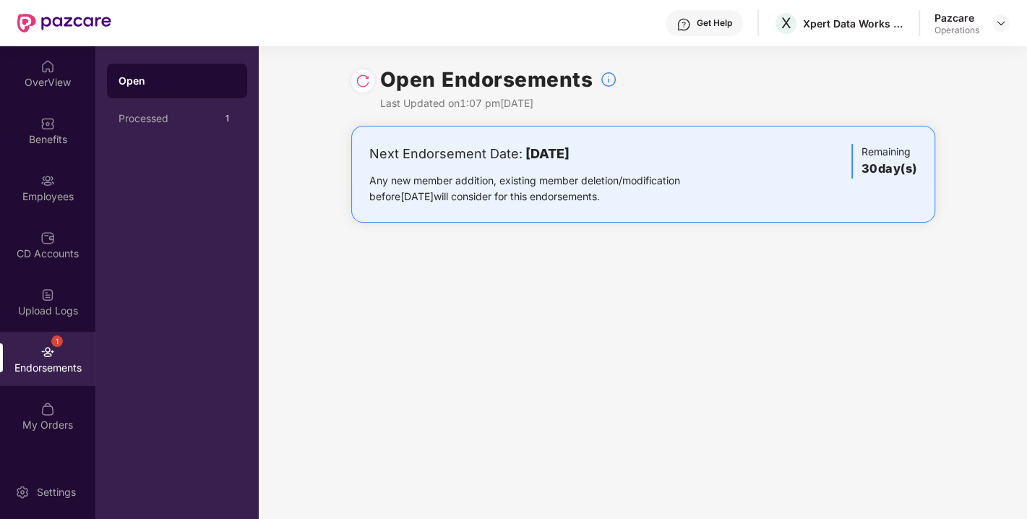
click at [355, 80] on img at bounding box center [362, 81] width 14 height 14
click at [1001, 24] on img at bounding box center [1001, 23] width 12 height 12
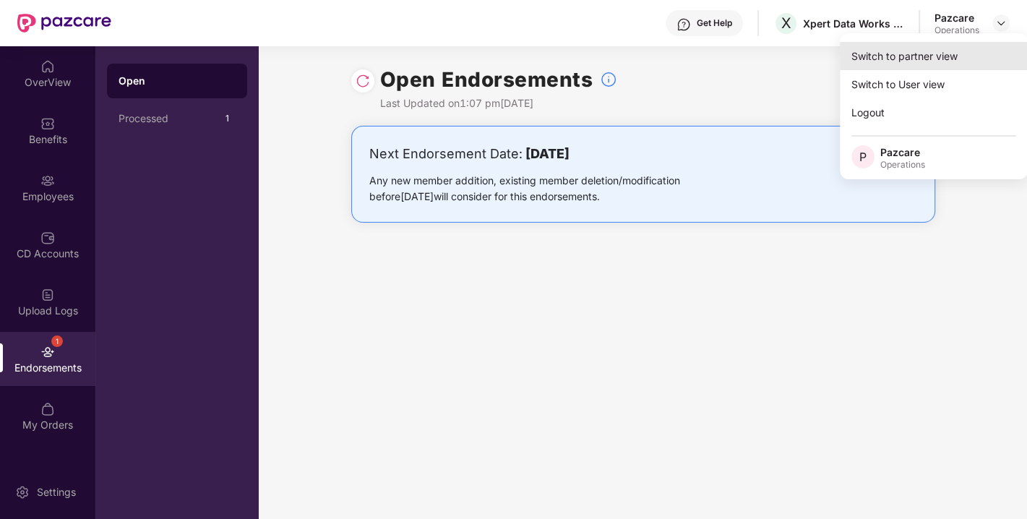
click at [928, 58] on div "Switch to partner view" at bounding box center [934, 56] width 188 height 28
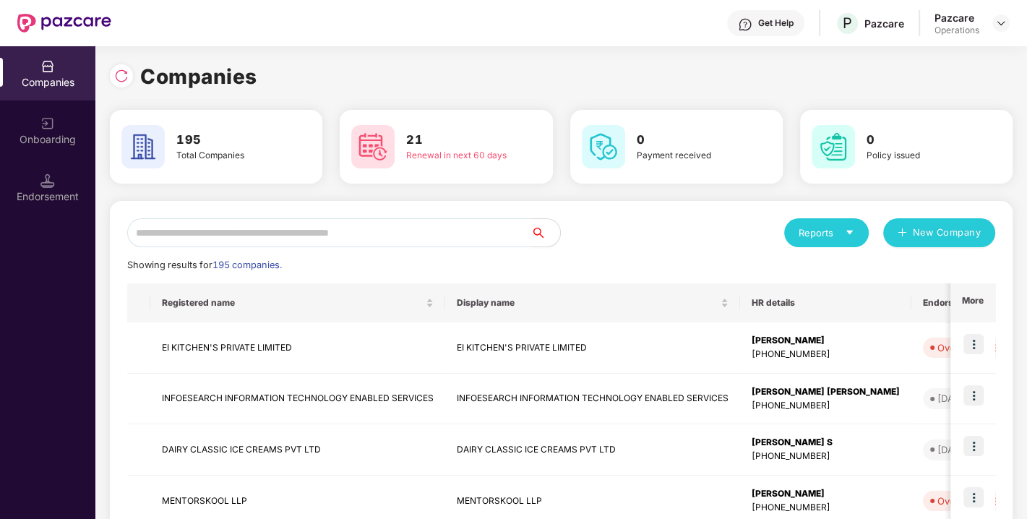
click at [360, 233] on input "text" at bounding box center [329, 232] width 404 height 29
paste input "**********"
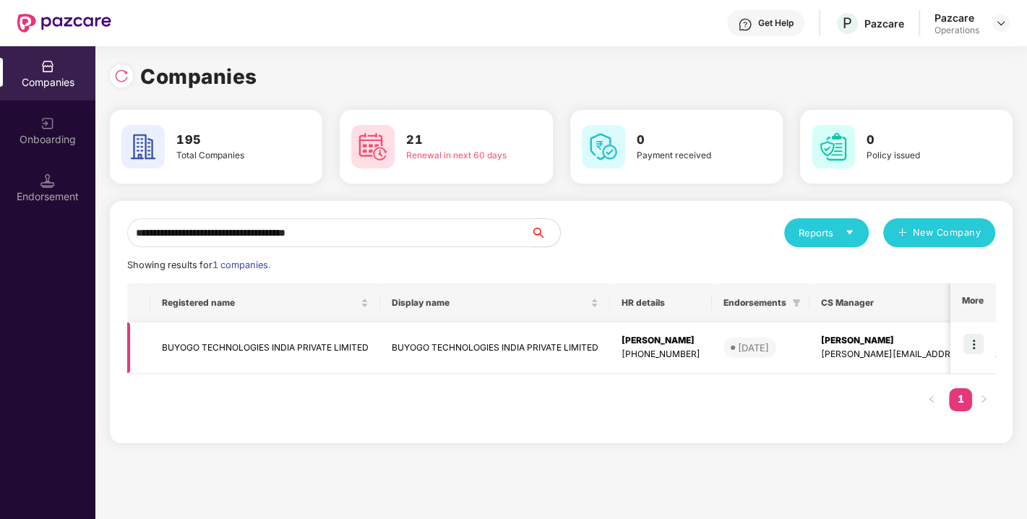
type input "**********"
click at [976, 340] on img at bounding box center [973, 344] width 20 height 20
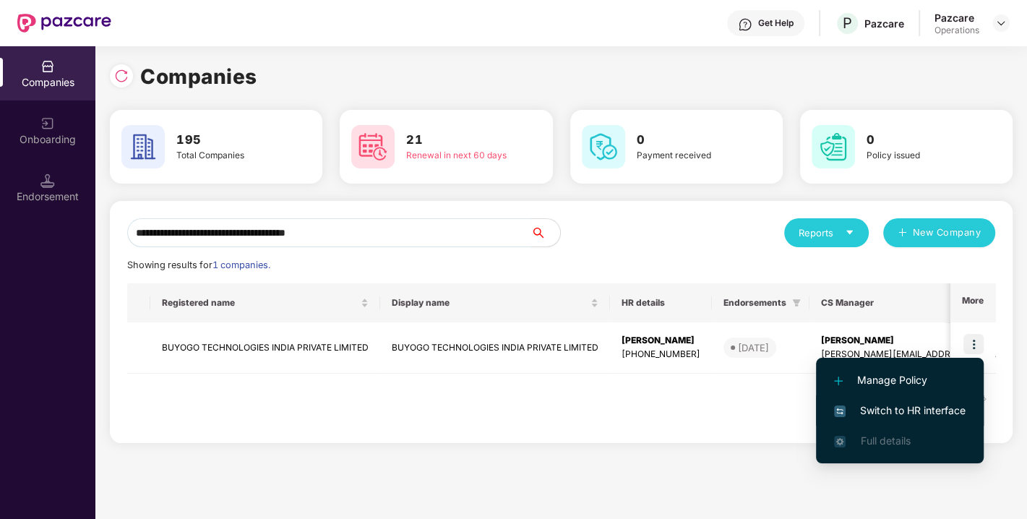
click at [892, 405] on span "Switch to HR interface" at bounding box center [900, 410] width 132 height 16
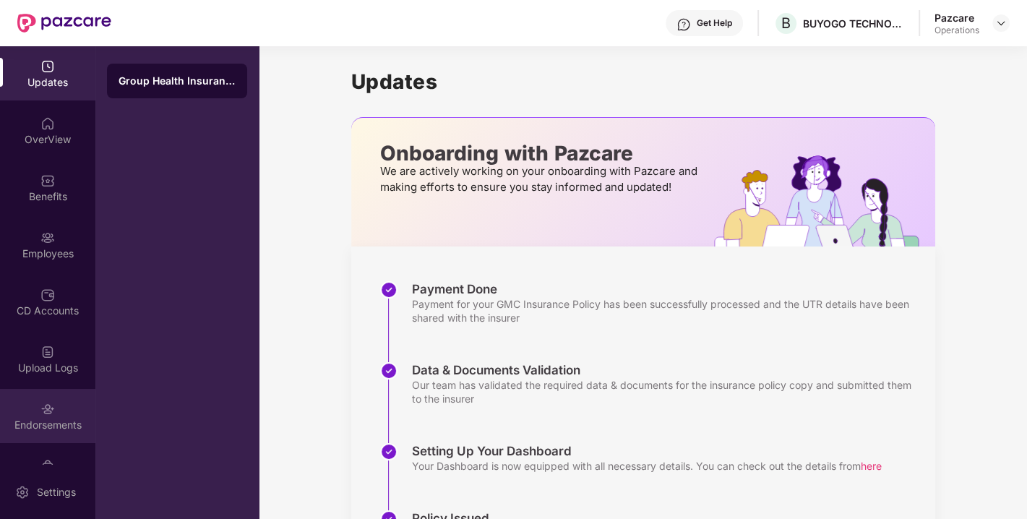
click at [46, 410] on img at bounding box center [47, 409] width 14 height 14
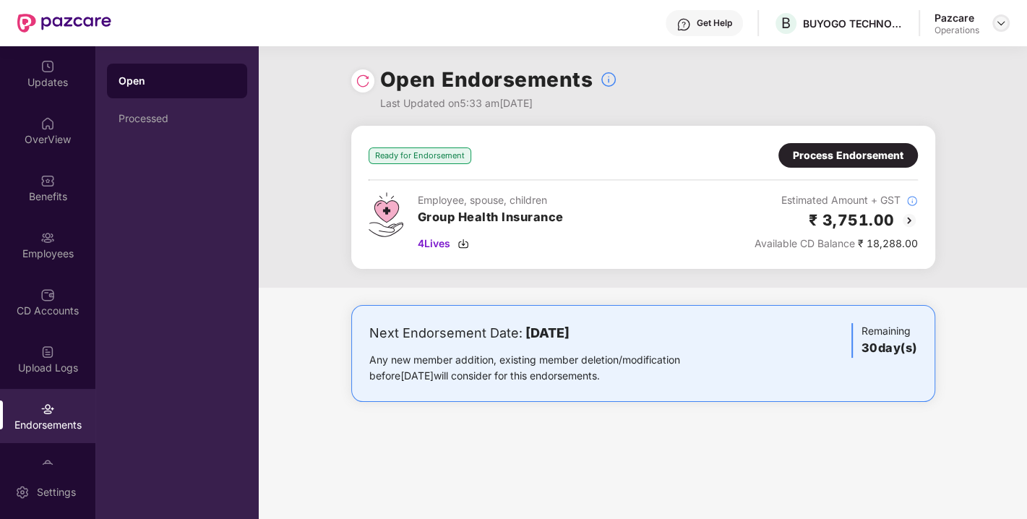
click at [1001, 25] on img at bounding box center [1001, 23] width 12 height 12
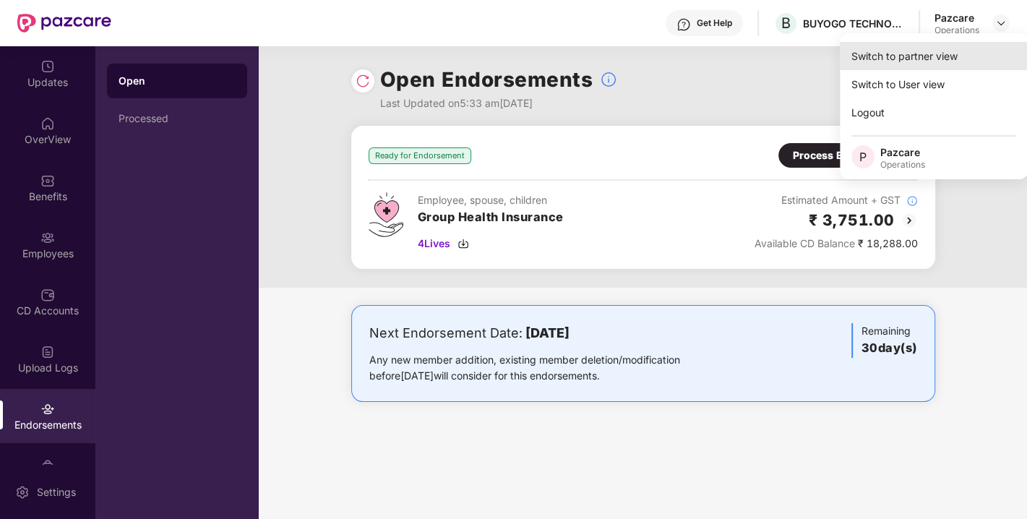
click at [935, 47] on div "Switch to partner view" at bounding box center [934, 56] width 188 height 28
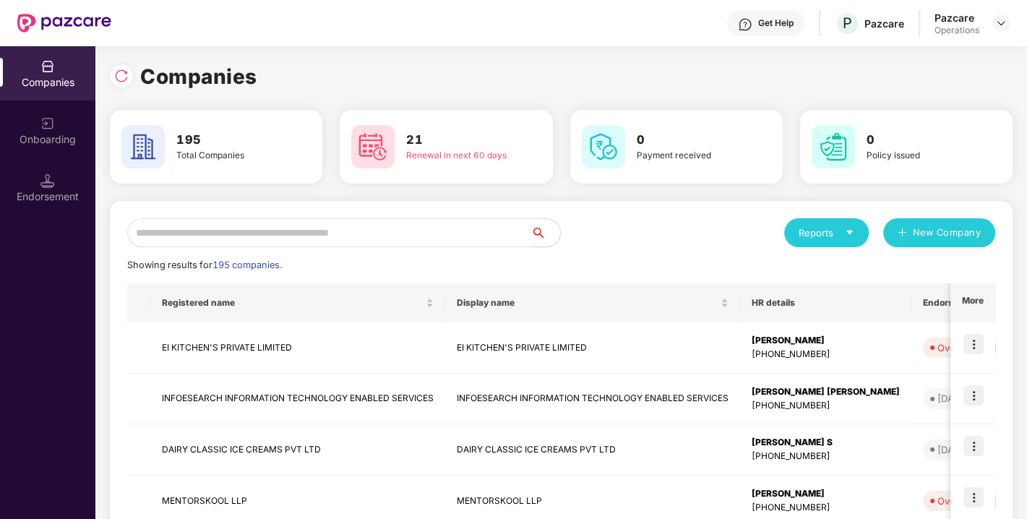
click at [434, 233] on input "text" at bounding box center [329, 232] width 404 height 29
click at [243, 239] on input "text" at bounding box center [329, 232] width 404 height 29
click at [312, 233] on input "text" at bounding box center [329, 232] width 404 height 29
click at [178, 232] on input "text" at bounding box center [329, 232] width 404 height 29
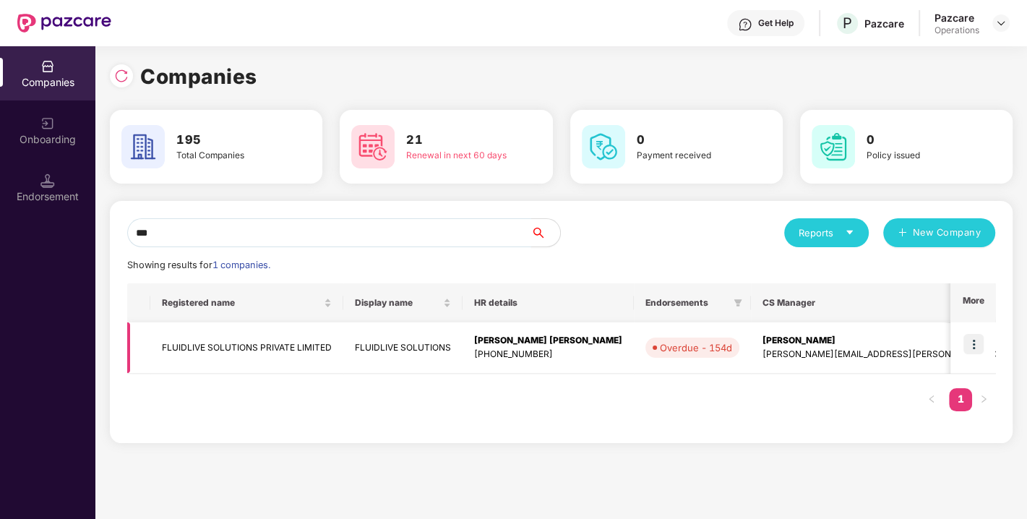
type input "***"
click at [968, 339] on img at bounding box center [973, 344] width 20 height 20
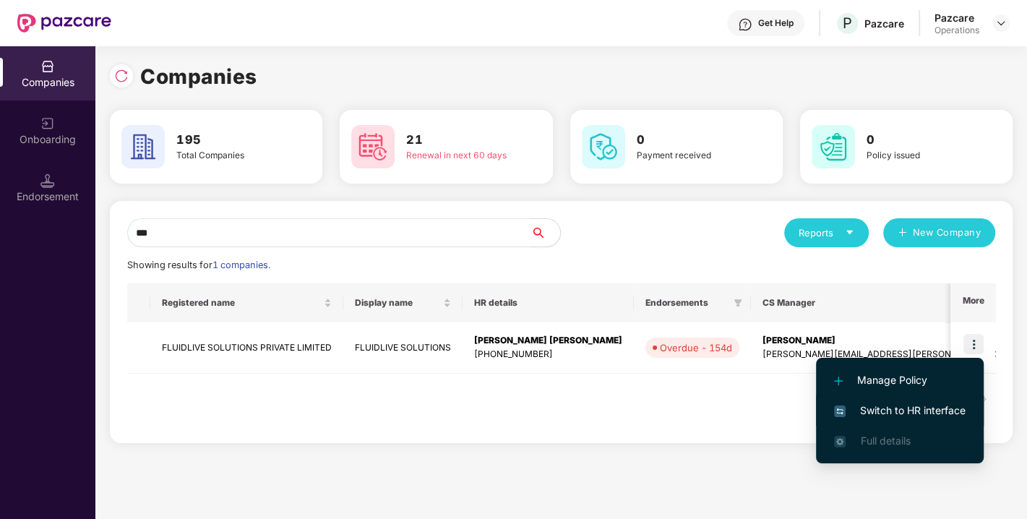
click at [904, 408] on span "Switch to HR interface" at bounding box center [900, 410] width 132 height 16
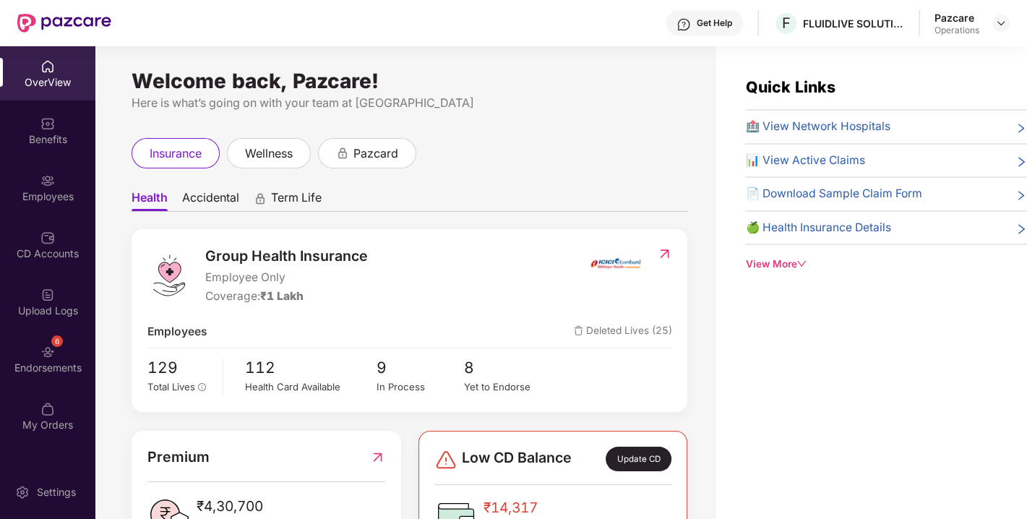
click at [50, 191] on div "Employees" at bounding box center [47, 196] width 95 height 14
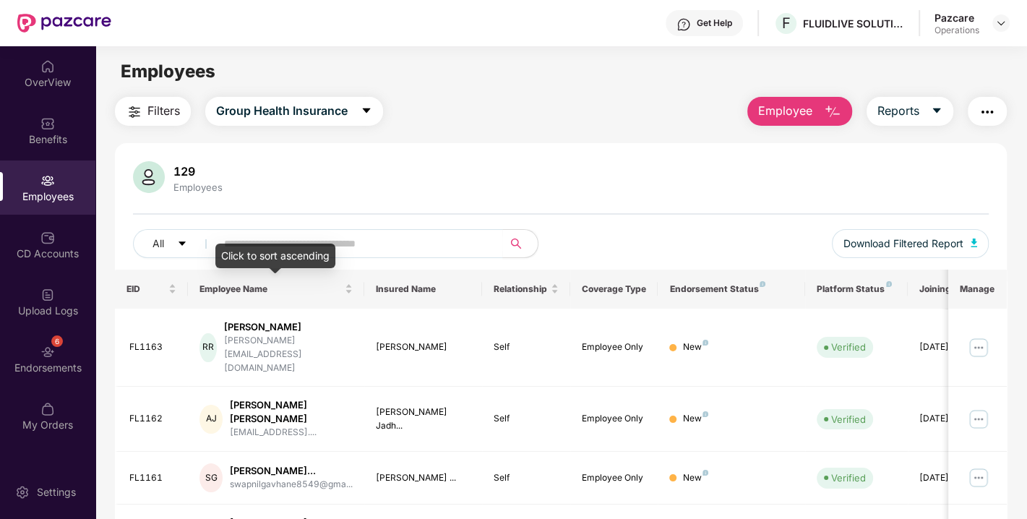
click at [280, 243] on div "Click to sort ascending" at bounding box center [275, 255] width 120 height 25
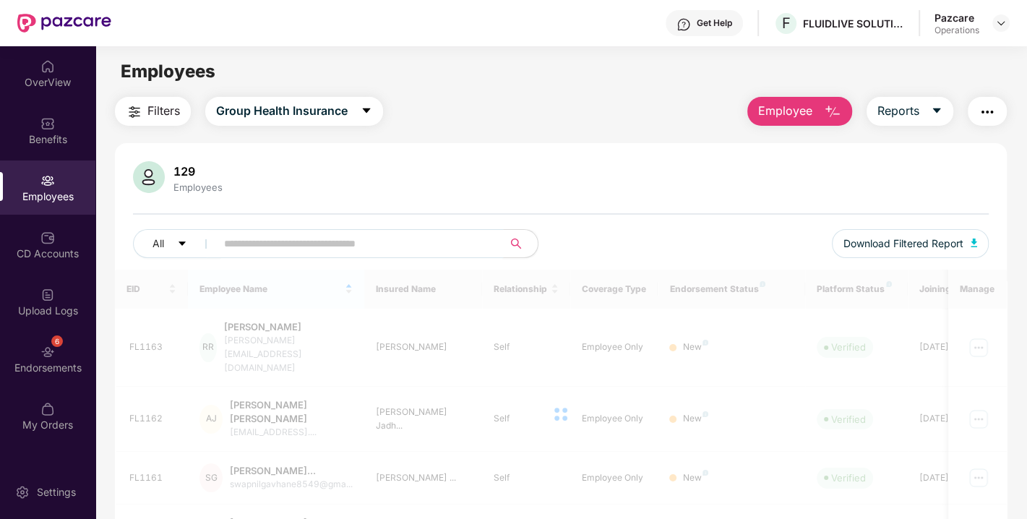
click at [366, 245] on input "text" at bounding box center [353, 244] width 259 height 22
paste input "**********"
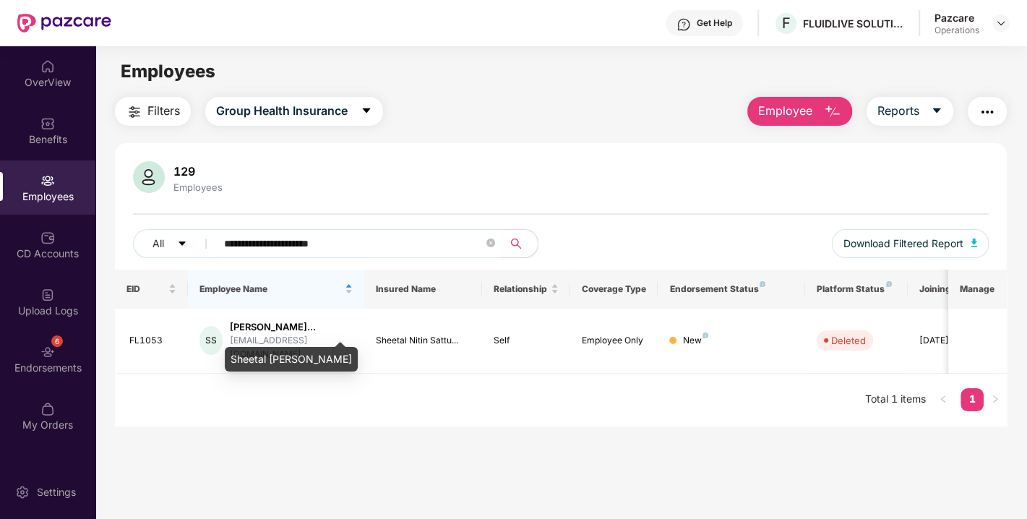
click at [234, 338] on div "Sheetal [PERSON_NAME]" at bounding box center [291, 354] width 133 height 35
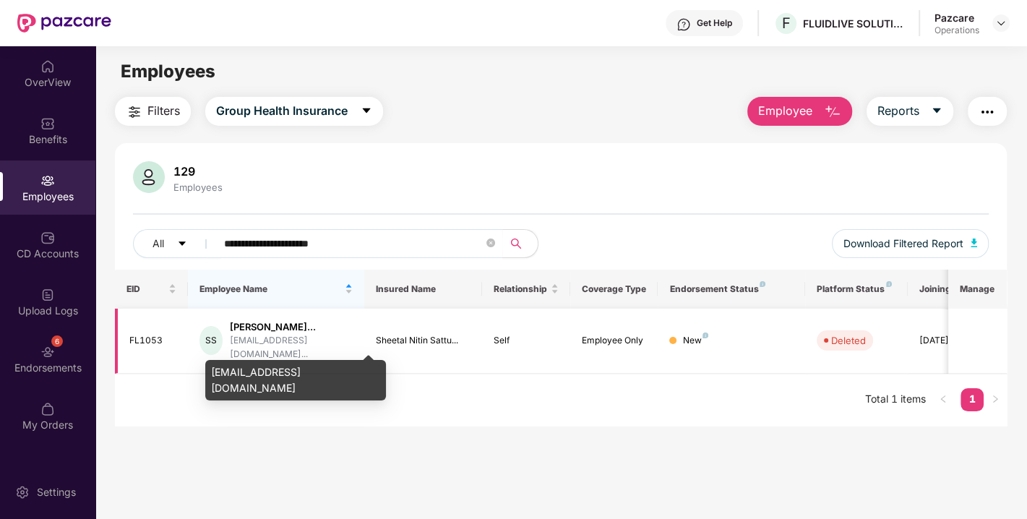
click at [307, 334] on div "[EMAIL_ADDRESS][DOMAIN_NAME]..." at bounding box center [291, 347] width 123 height 27
click at [305, 364] on div "[EMAIL_ADDRESS][DOMAIN_NAME]" at bounding box center [295, 380] width 181 height 40
drag, startPoint x: 307, startPoint y: 369, endPoint x: 284, endPoint y: 374, distance: 23.5
click at [284, 374] on div "[EMAIL_ADDRESS][DOMAIN_NAME]" at bounding box center [295, 380] width 181 height 40
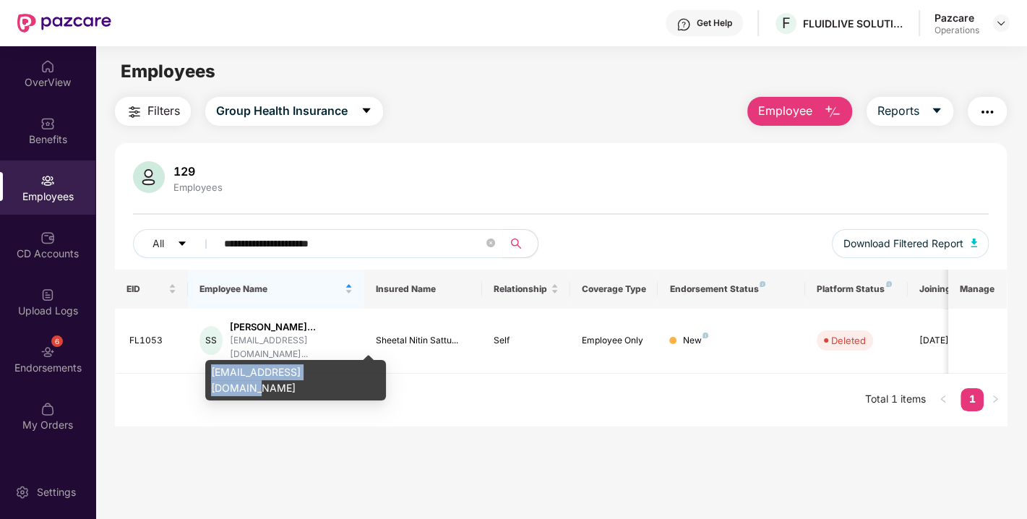
click at [284, 374] on div "[EMAIL_ADDRESS][DOMAIN_NAME]" at bounding box center [295, 380] width 181 height 40
copy div "[EMAIL_ADDRESS][DOMAIN_NAME]"
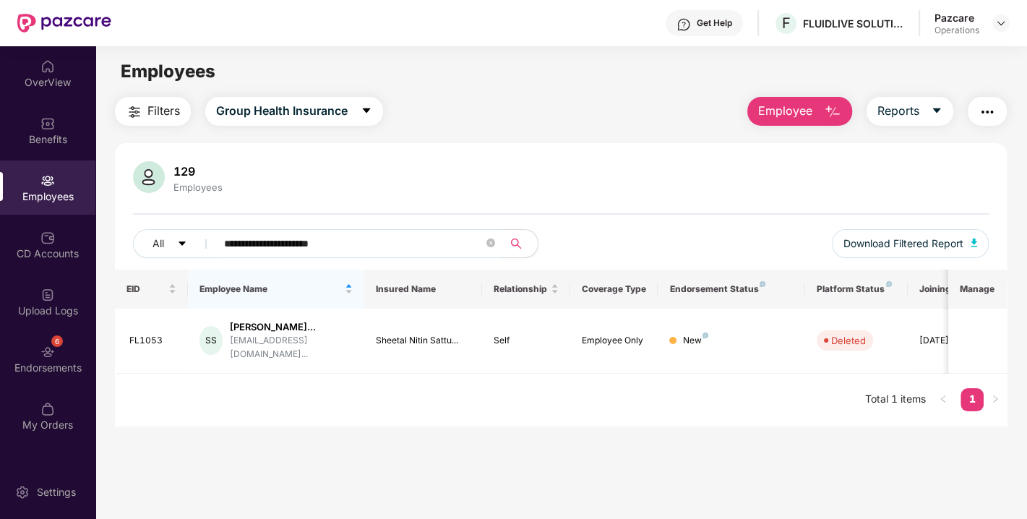
click at [760, 471] on main "**********" at bounding box center [560, 305] width 931 height 519
drag, startPoint x: 379, startPoint y: 243, endPoint x: 128, endPoint y: 251, distance: 250.9
click at [128, 251] on div "**********" at bounding box center [561, 215] width 892 height 108
paste input "text"
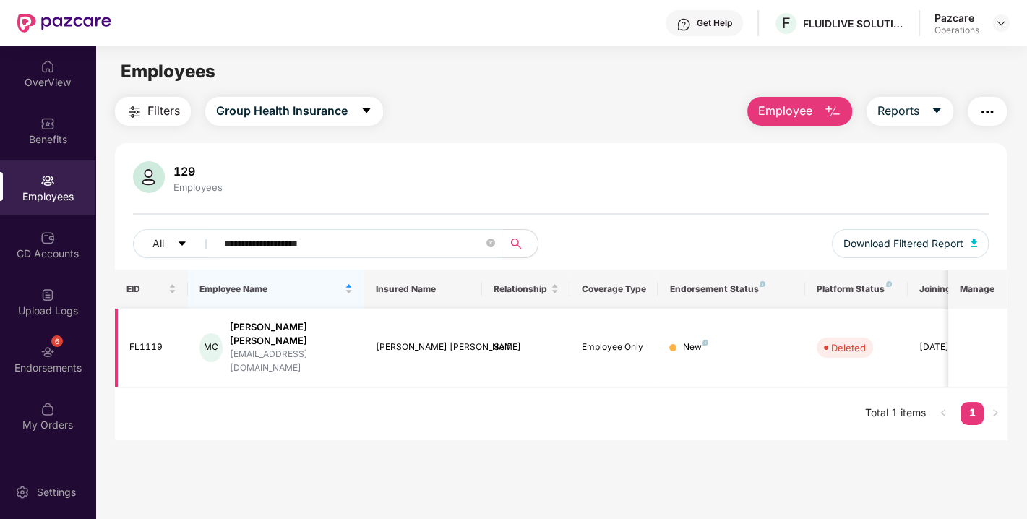
click at [256, 348] on div "[EMAIL_ADDRESS][DOMAIN_NAME]" at bounding box center [291, 361] width 123 height 27
copy div "[EMAIL_ADDRESS][DOMAIN_NAME]"
drag, startPoint x: 368, startPoint y: 242, endPoint x: 165, endPoint y: 251, distance: 202.5
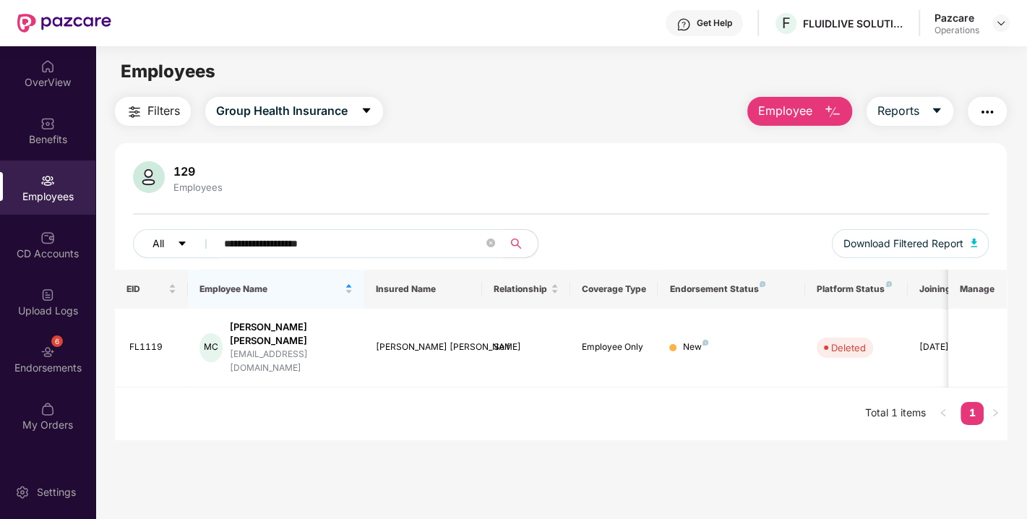
click at [165, 251] on div "**********" at bounding box center [347, 243] width 428 height 29
paste input "*"
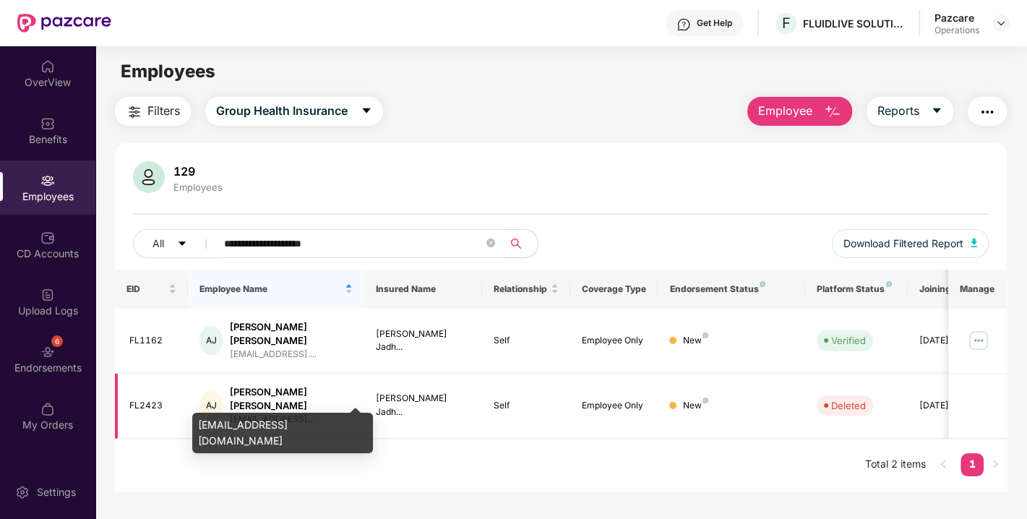
click at [268, 413] on div "[EMAIL_ADDRESS]..." at bounding box center [291, 420] width 123 height 14
copy div "[EMAIL_ADDRESS]..."
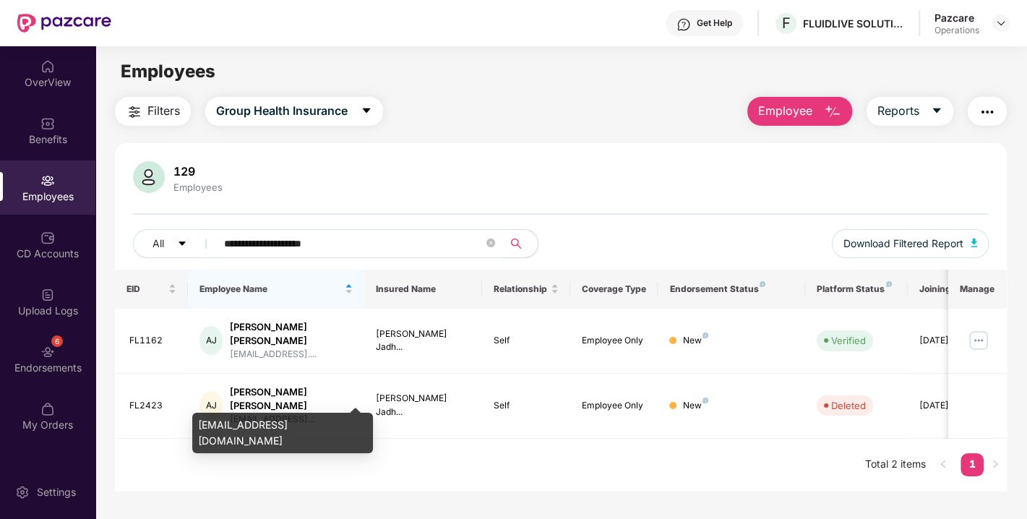
click at [222, 431] on div "[EMAIL_ADDRESS][DOMAIN_NAME]" at bounding box center [282, 433] width 181 height 40
click at [263, 421] on div "[EMAIL_ADDRESS][DOMAIN_NAME]" at bounding box center [282, 433] width 181 height 40
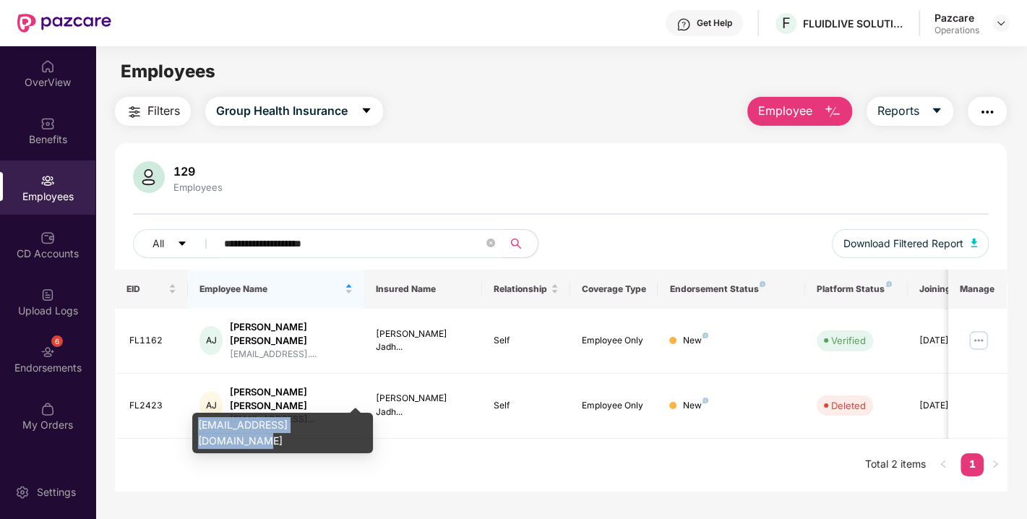
click at [263, 421] on div "[EMAIL_ADDRESS][DOMAIN_NAME]" at bounding box center [282, 433] width 181 height 40
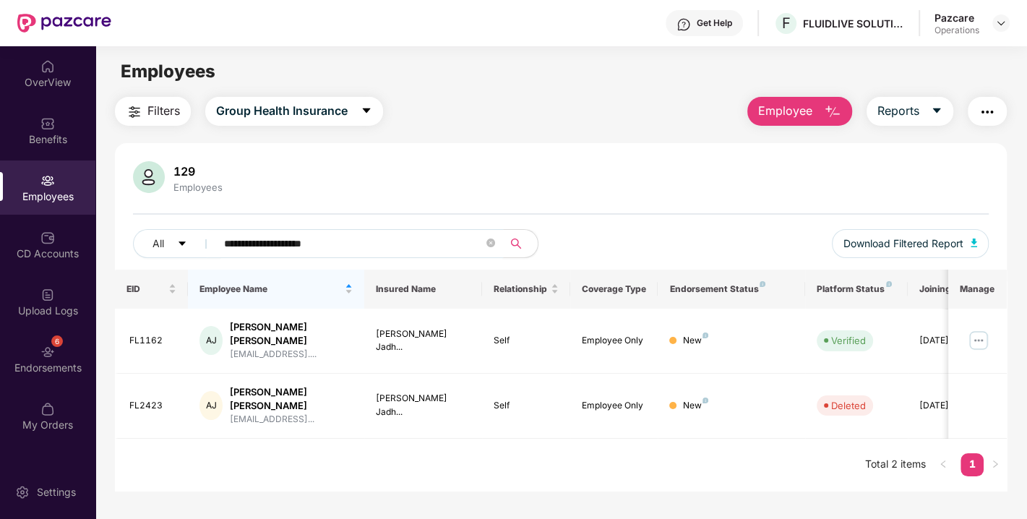
drag, startPoint x: 366, startPoint y: 237, endPoint x: 217, endPoint y: 247, distance: 149.9
click at [217, 247] on span "**********" at bounding box center [355, 243] width 296 height 29
click at [363, 241] on input "**********" at bounding box center [353, 244] width 259 height 22
click at [329, 248] on input "**********" at bounding box center [353, 244] width 259 height 22
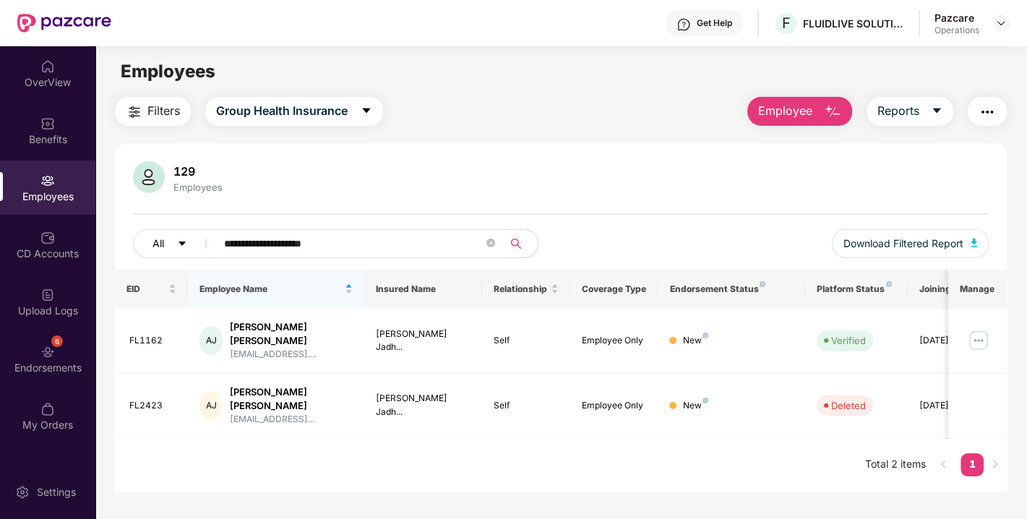
drag, startPoint x: 371, startPoint y: 243, endPoint x: 191, endPoint y: 254, distance: 180.2
click at [191, 254] on div "**********" at bounding box center [347, 243] width 428 height 29
paste input "**"
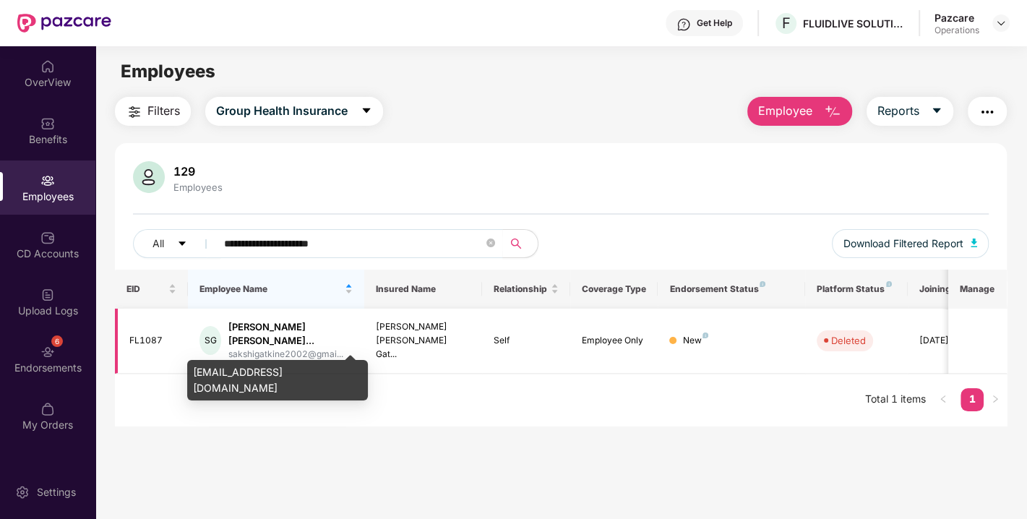
click at [282, 348] on div "sakshigatkine2002@gmai..." at bounding box center [290, 355] width 124 height 14
click at [259, 375] on div "[EMAIL_ADDRESS][DOMAIN_NAME]" at bounding box center [277, 380] width 181 height 40
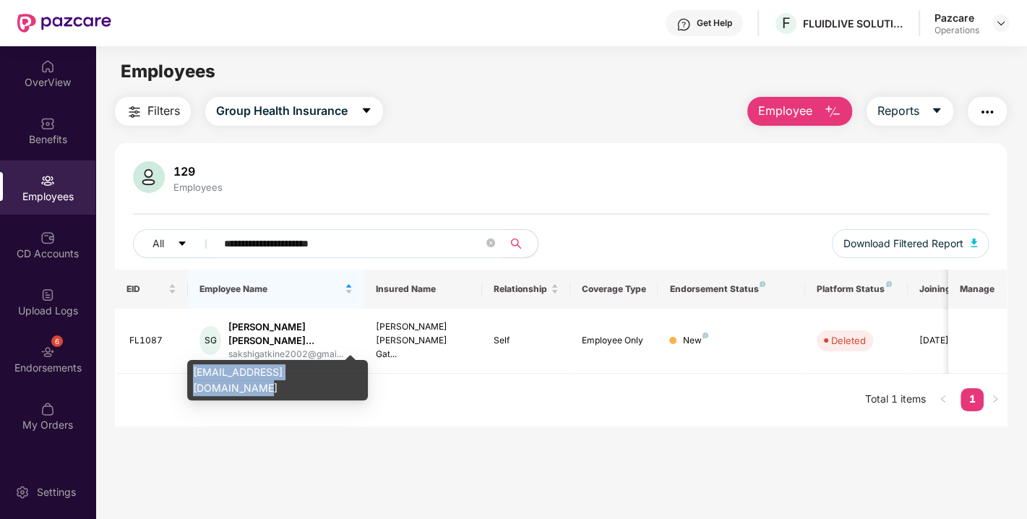
click at [259, 375] on div "[EMAIL_ADDRESS][DOMAIN_NAME]" at bounding box center [277, 380] width 181 height 40
copy div "[EMAIL_ADDRESS][DOMAIN_NAME]"
click at [259, 375] on div "[EMAIL_ADDRESS][DOMAIN_NAME]" at bounding box center [277, 380] width 181 height 40
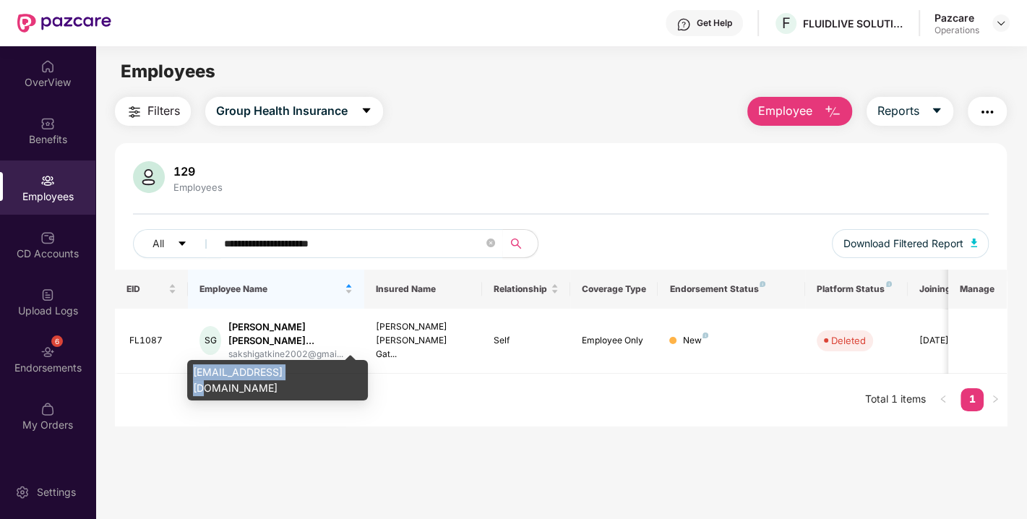
click at [259, 375] on div "[EMAIL_ADDRESS][DOMAIN_NAME]" at bounding box center [277, 380] width 181 height 40
copy div "[EMAIL_ADDRESS][DOMAIN_NAME]"
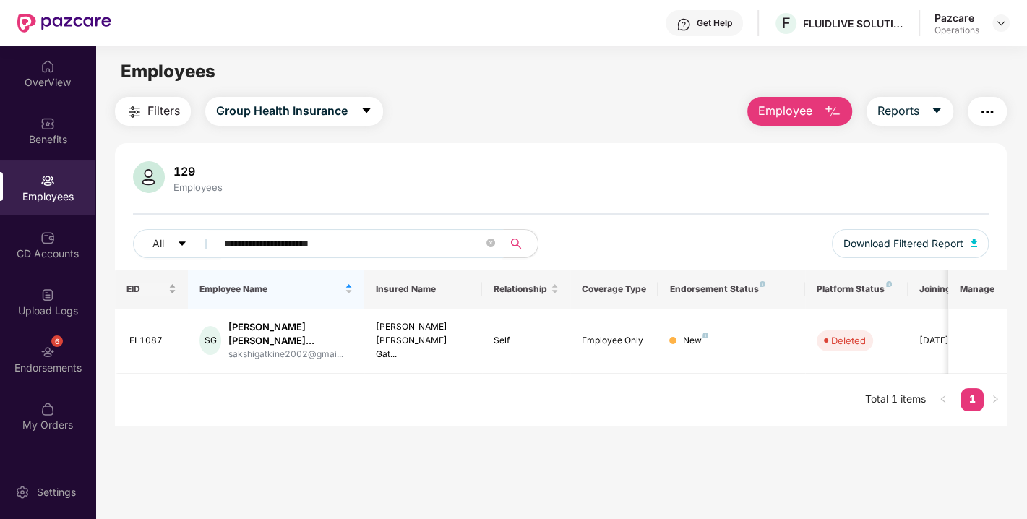
drag, startPoint x: 379, startPoint y: 241, endPoint x: 124, endPoint y: 272, distance: 256.9
click at [124, 272] on div "**********" at bounding box center [561, 284] width 892 height 283
paste input "text"
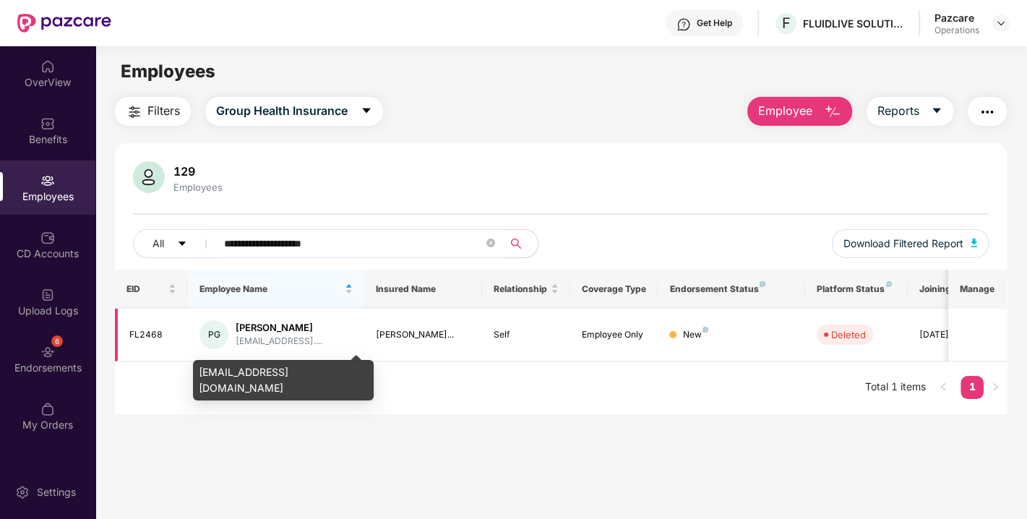
type input "**********"
click at [239, 338] on div "[EMAIL_ADDRESS]...." at bounding box center [279, 342] width 87 height 14
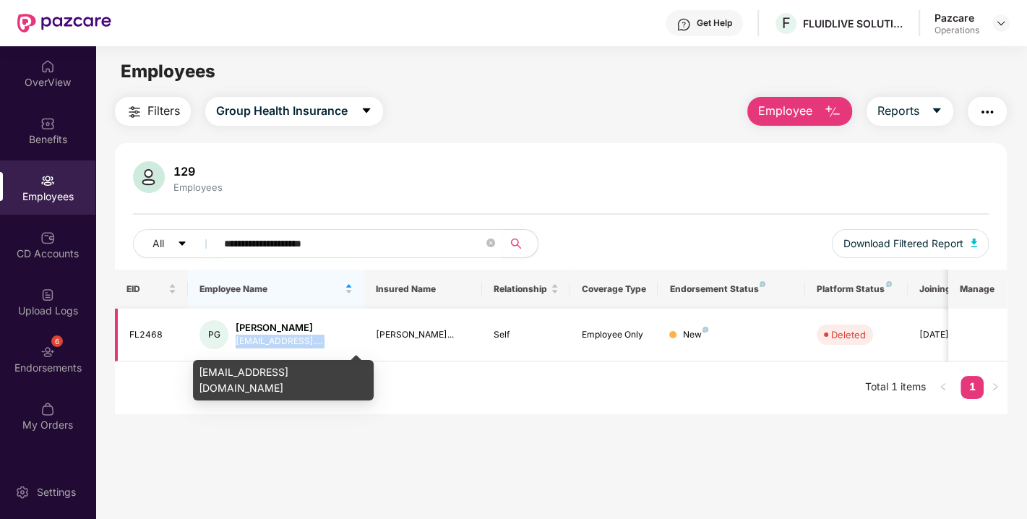
copy div "[EMAIL_ADDRESS]...."
click at [254, 369] on div "[EMAIL_ADDRESS][DOMAIN_NAME]" at bounding box center [283, 380] width 181 height 40
copy div "[EMAIL_ADDRESS][DOMAIN_NAME]"
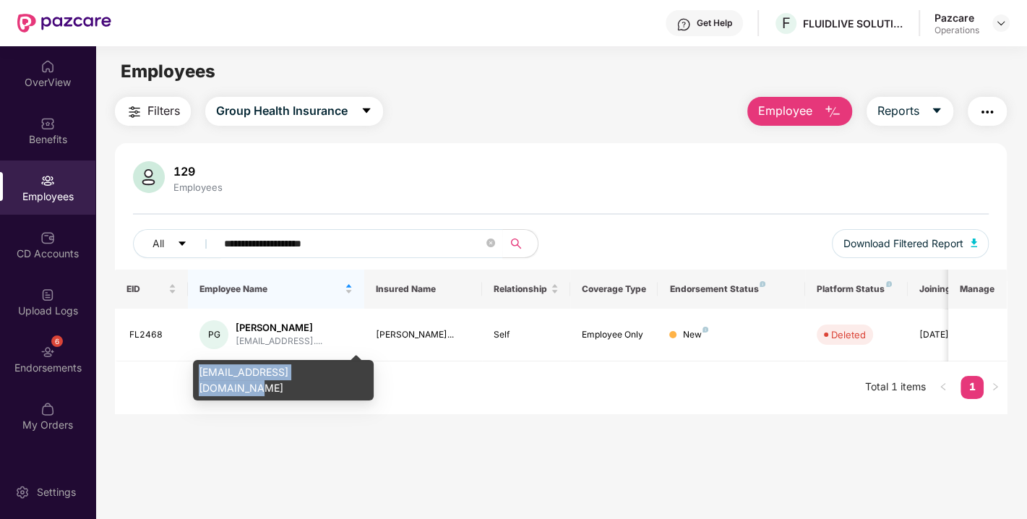
click at [254, 369] on div "[EMAIL_ADDRESS][DOMAIN_NAME]" at bounding box center [283, 380] width 181 height 40
